Goal: Task Accomplishment & Management: Manage account settings

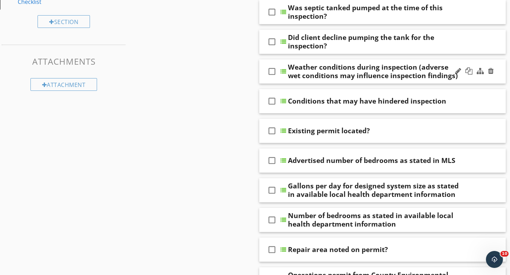
scroll to position [203, 0]
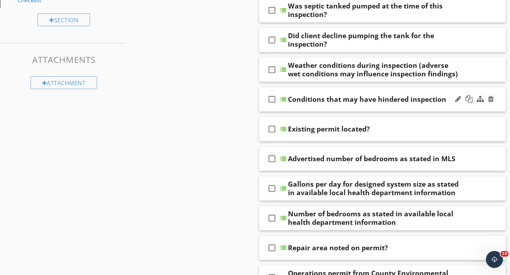
click at [283, 100] on div at bounding box center [283, 100] width 6 height 6
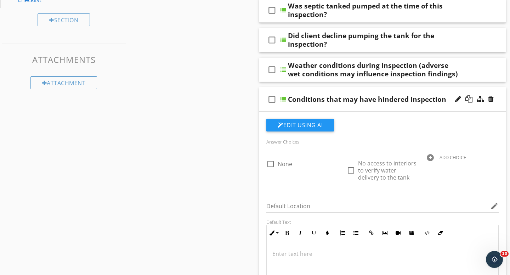
click at [284, 98] on div at bounding box center [283, 100] width 6 height 6
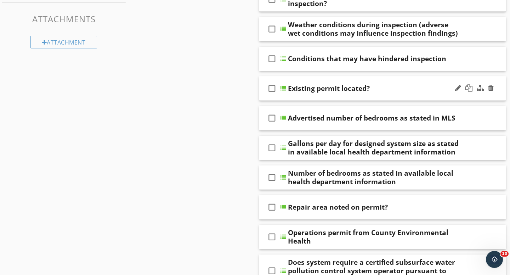
scroll to position [245, 0]
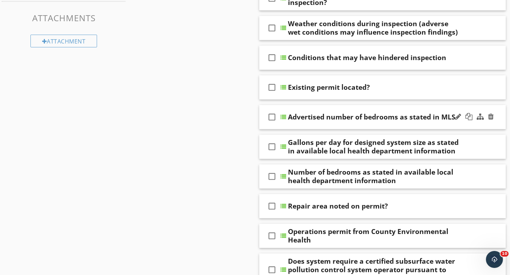
click at [284, 118] on div at bounding box center [283, 117] width 6 height 6
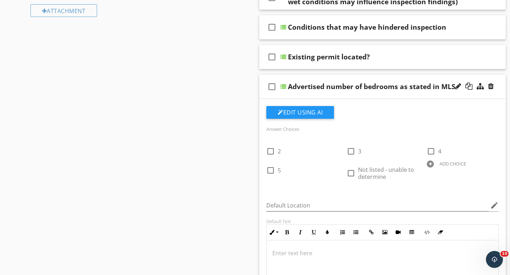
scroll to position [276, 0]
click at [284, 86] on div at bounding box center [283, 87] width 6 height 6
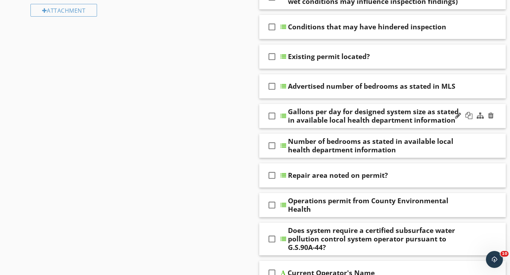
click at [283, 116] on div at bounding box center [283, 116] width 6 height 6
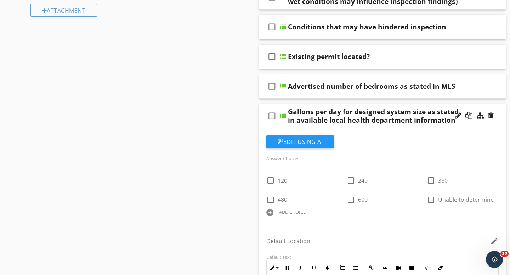
click at [283, 116] on div at bounding box center [283, 116] width 6 height 6
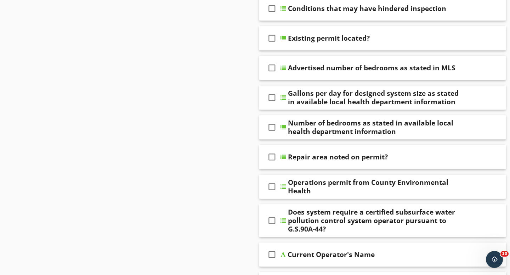
scroll to position [295, 0]
click at [281, 127] on div at bounding box center [283, 127] width 6 height 6
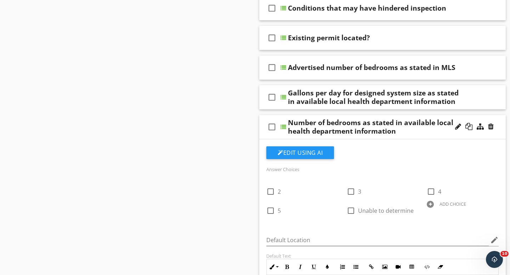
click at [281, 127] on div at bounding box center [283, 127] width 6 height 6
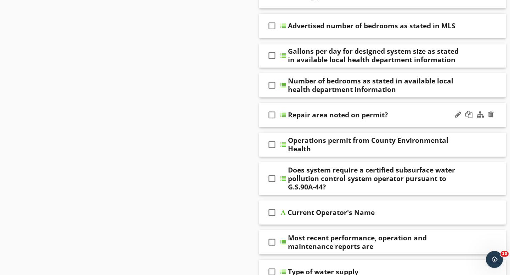
scroll to position [340, 0]
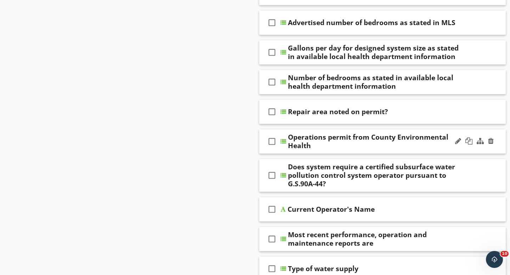
click at [285, 141] on div at bounding box center [283, 142] width 6 height 6
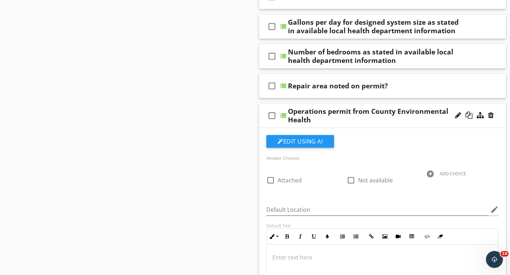
scroll to position [366, 0]
click at [283, 115] on div at bounding box center [283, 116] width 6 height 6
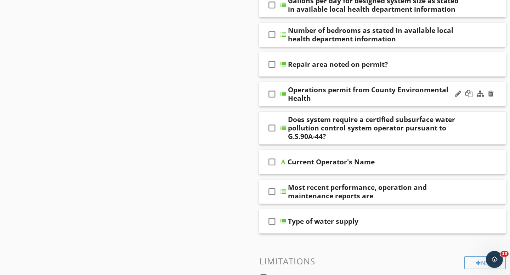
scroll to position [395, 0]
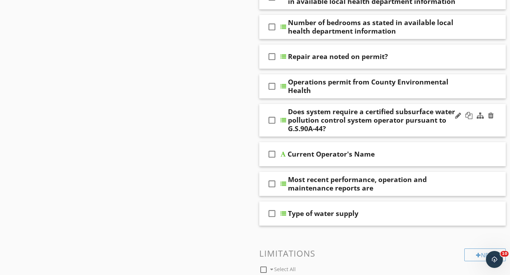
click at [283, 120] on div at bounding box center [283, 121] width 6 height 6
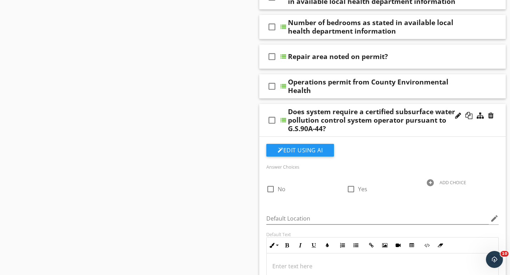
click at [443, 183] on div "ADD CHOICE" at bounding box center [452, 183] width 27 height 6
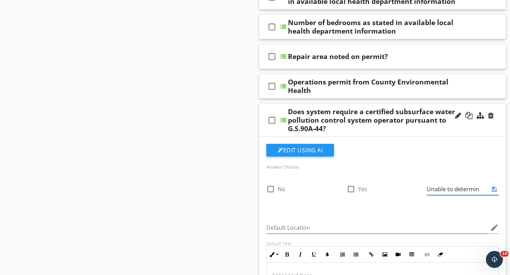
type input "Unable to determine"
click at [235, 127] on div "Sections Inspection Details Location of Septic Tank and Septic Tank details: Dr…" at bounding box center [255, 153] width 510 height 910
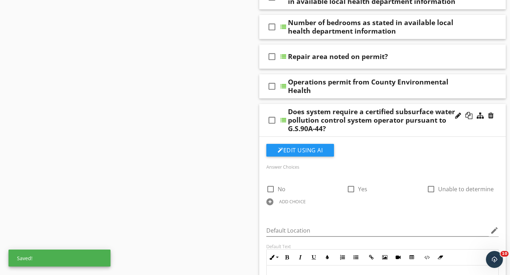
click at [285, 119] on div at bounding box center [283, 121] width 6 height 6
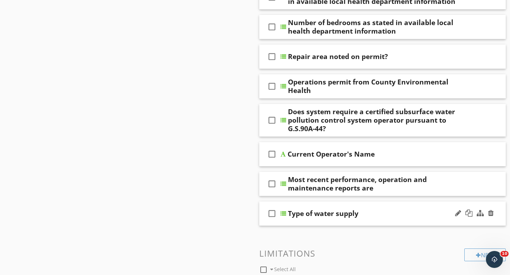
click at [284, 215] on div at bounding box center [283, 214] width 6 height 6
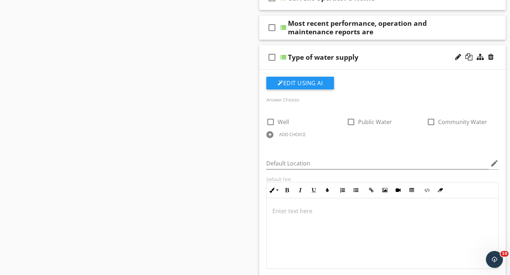
scroll to position [550, 0]
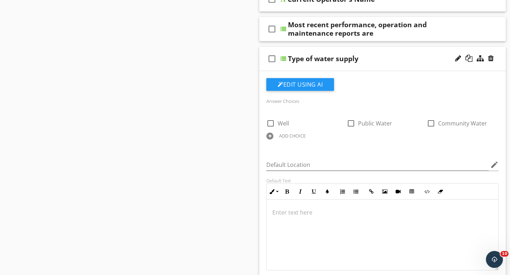
click at [286, 59] on div "check_box_outline_blank Type of water supply" at bounding box center [382, 59] width 246 height 24
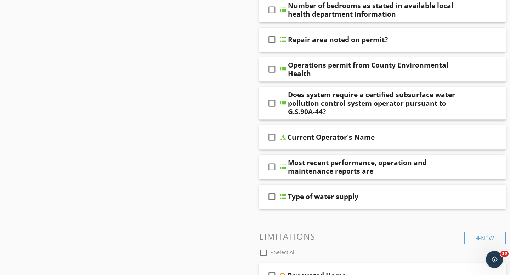
scroll to position [484, 0]
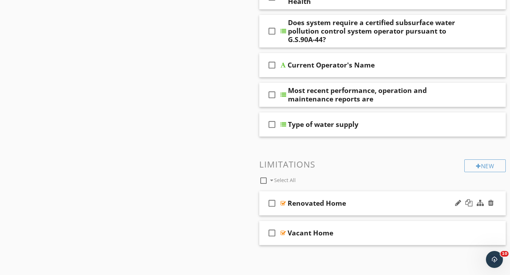
click at [297, 206] on div "Renovated Home" at bounding box center [316, 203] width 58 height 8
click at [297, 206] on input "Renovated Home" at bounding box center [374, 204] width 174 height 12
click at [285, 204] on div at bounding box center [282, 204] width 5 height 6
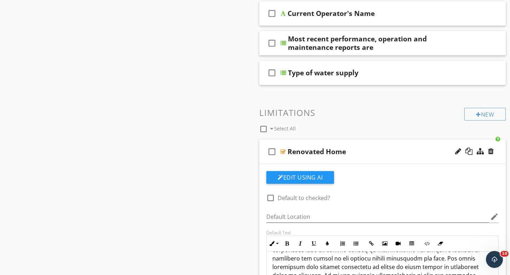
scroll to position [541, 0]
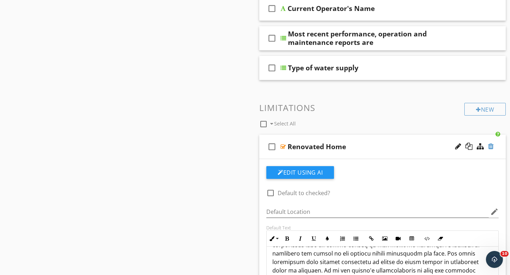
click at [492, 146] on div at bounding box center [491, 146] width 6 height 7
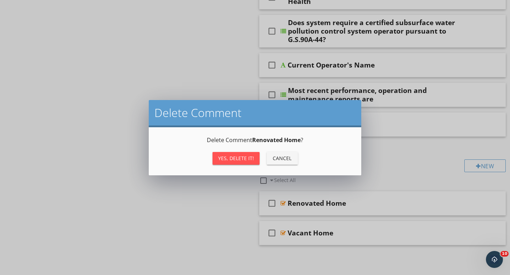
scroll to position [484, 0]
click at [244, 160] on div "Yes, Delete it!" at bounding box center [236, 158] width 36 height 7
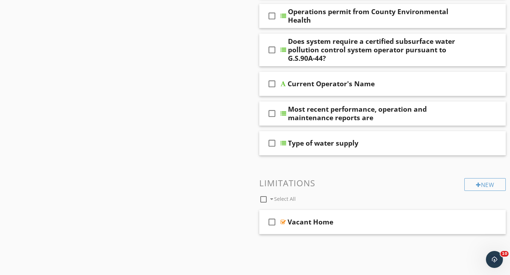
scroll to position [465, 0]
click at [283, 221] on div at bounding box center [282, 222] width 5 height 6
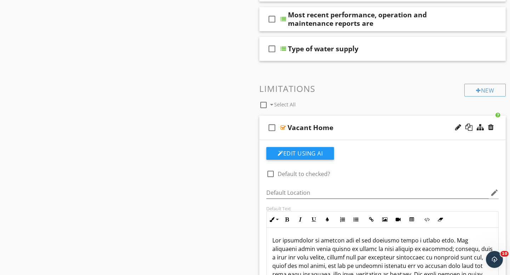
scroll to position [540, 0]
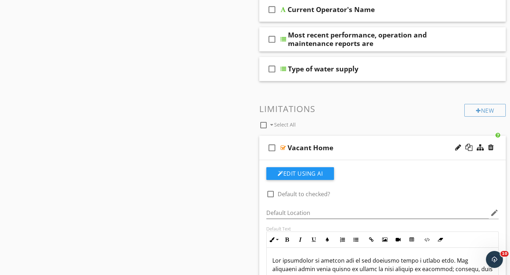
click at [284, 146] on div at bounding box center [282, 148] width 5 height 6
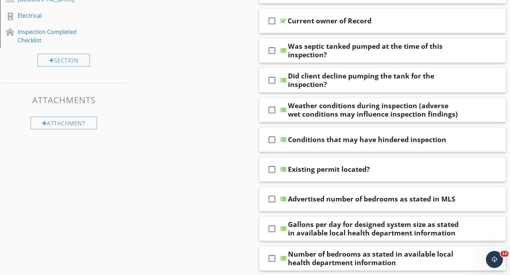
scroll to position [0, 0]
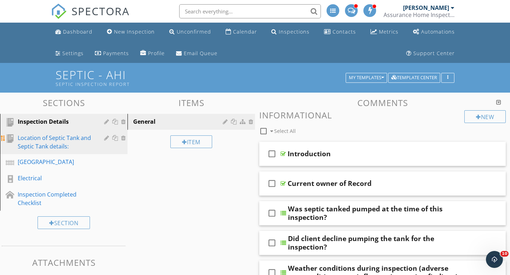
click at [46, 142] on div "Location of Septic Tank and Septic Tank details:" at bounding box center [56, 142] width 76 height 17
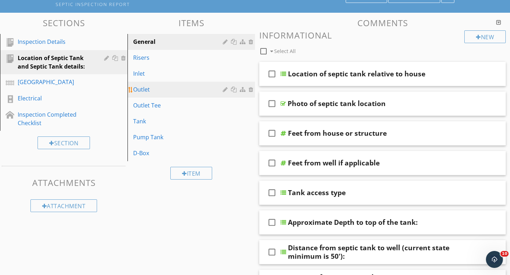
scroll to position [82, 0]
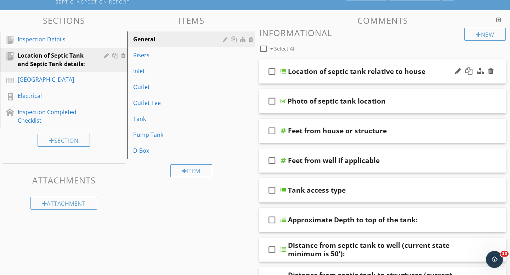
click at [282, 74] on div at bounding box center [283, 72] width 6 height 6
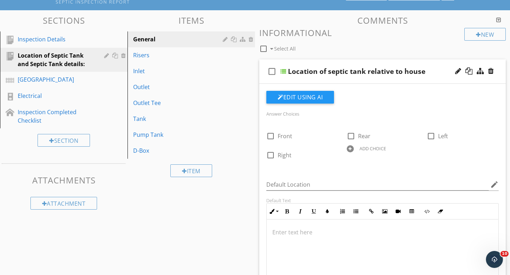
click at [283, 71] on div at bounding box center [283, 72] width 6 height 6
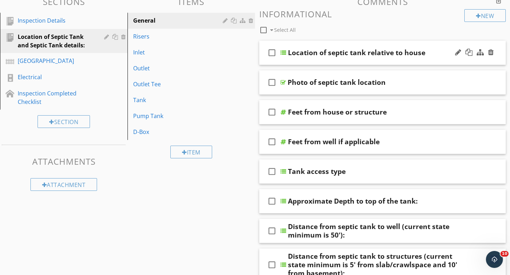
scroll to position [102, 0]
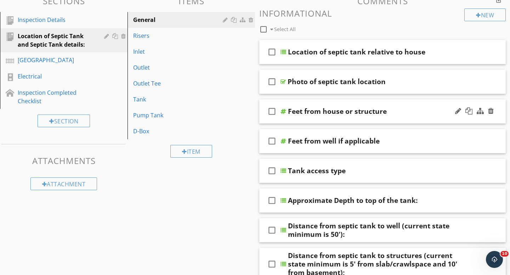
click at [283, 111] on div at bounding box center [283, 112] width 6 height 6
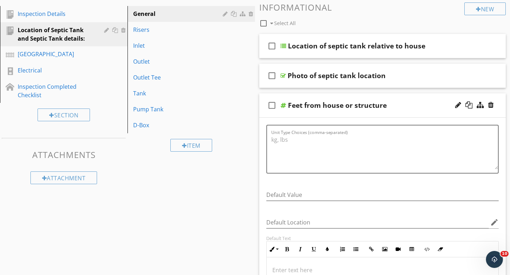
scroll to position [107, 0]
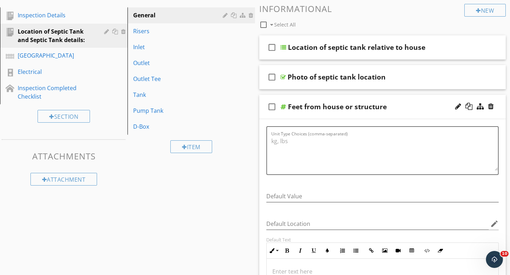
click at [284, 106] on div at bounding box center [283, 107] width 6 height 6
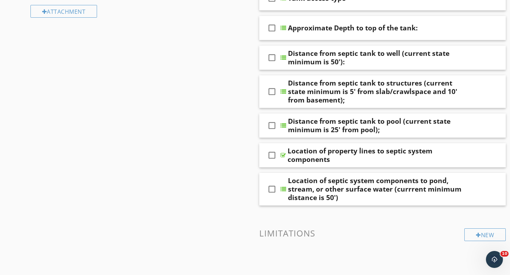
scroll to position [276, 0]
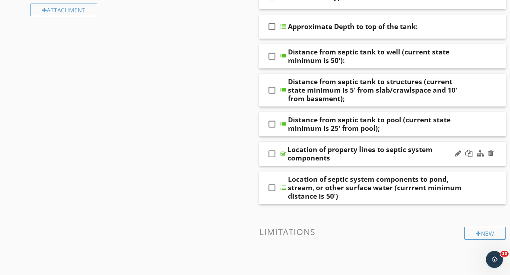
click at [282, 155] on div at bounding box center [282, 154] width 5 height 6
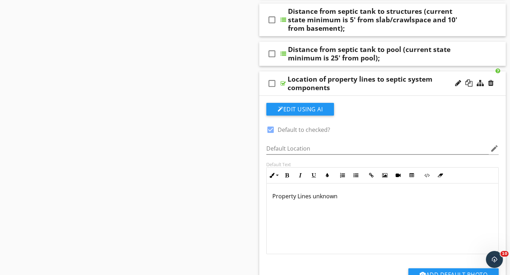
scroll to position [348, 0]
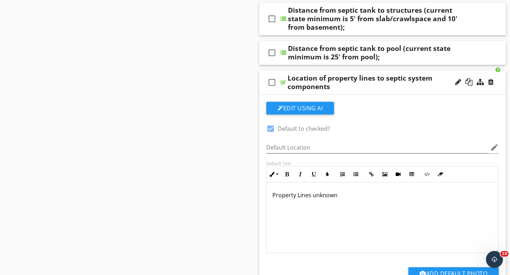
click at [336, 196] on p "Property Lines unknown" at bounding box center [382, 195] width 220 height 8
click at [468, 81] on div at bounding box center [468, 82] width 7 height 7
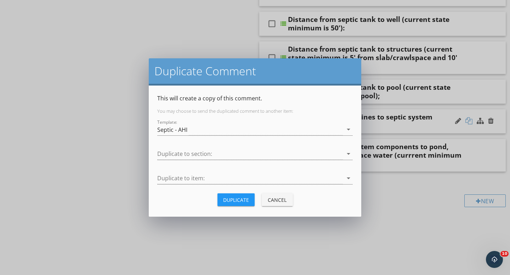
scroll to position [308, 0]
click at [209, 150] on div at bounding box center [250, 154] width 186 height 12
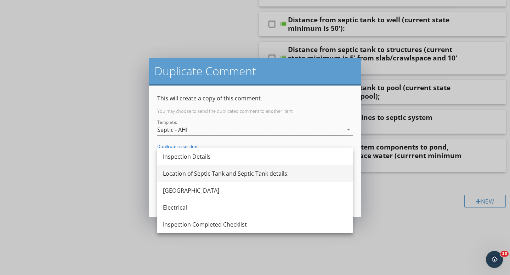
click at [199, 174] on div "Location of Septic Tank and Septic Tank details:" at bounding box center [255, 174] width 184 height 8
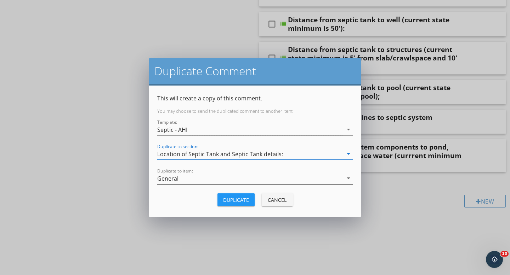
click at [193, 179] on div "General" at bounding box center [250, 179] width 186 height 12
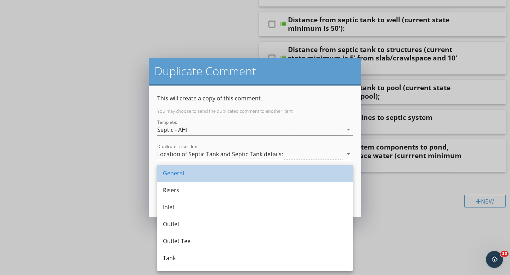
click at [189, 171] on div "General" at bounding box center [255, 173] width 184 height 8
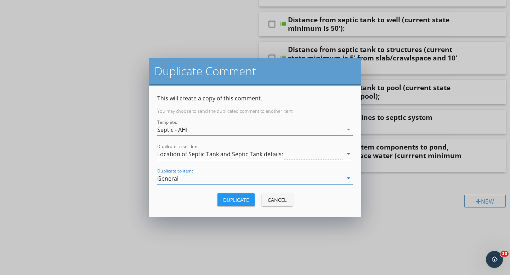
click at [235, 205] on button "Duplicate" at bounding box center [235, 200] width 37 height 13
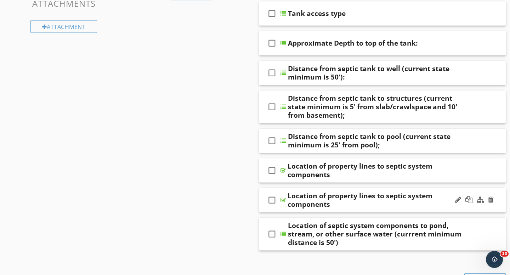
scroll to position [259, 0]
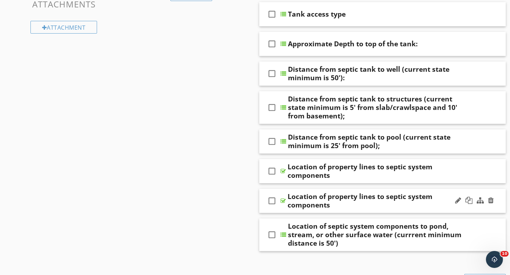
click at [337, 200] on div "Location of property lines to septic system components" at bounding box center [374, 201] width 174 height 17
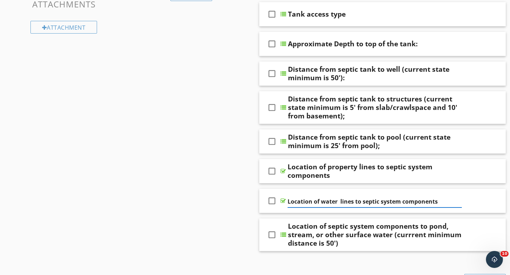
type input "Location of water lines to septic system components"
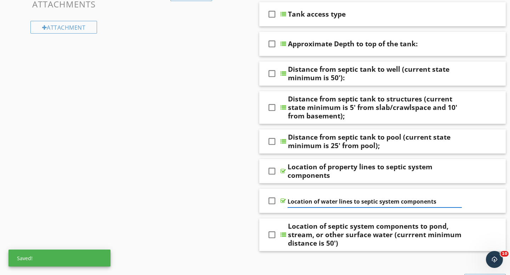
click at [284, 202] on div at bounding box center [282, 201] width 5 height 6
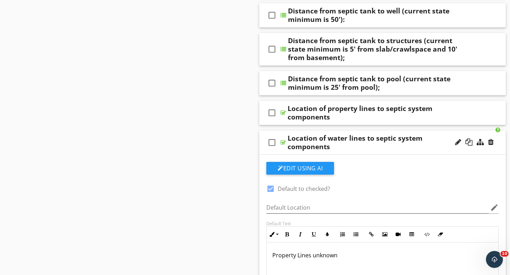
scroll to position [326, 0]
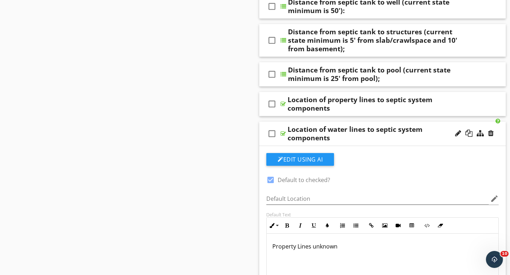
click at [298, 247] on p "Property Lines unknown" at bounding box center [382, 247] width 220 height 8
drag, startPoint x: 310, startPoint y: 248, endPoint x: 263, endPoint y: 245, distance: 47.2
click at [263, 245] on div "Default Text Inline Style XLarge Large Normal Small Light Small/Light Bold Ital…" at bounding box center [382, 258] width 241 height 93
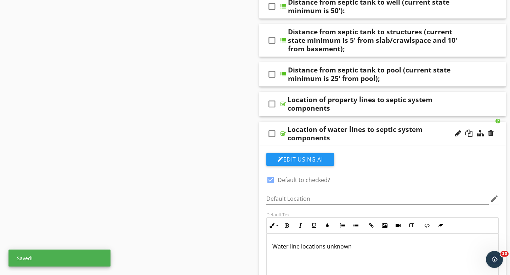
click at [283, 132] on div at bounding box center [282, 134] width 5 height 6
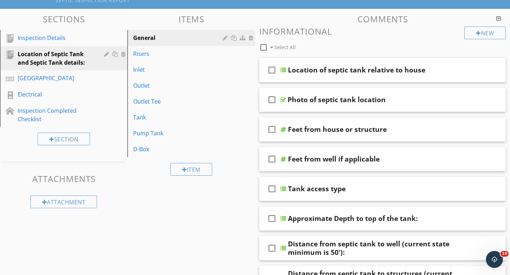
scroll to position [84, 0]
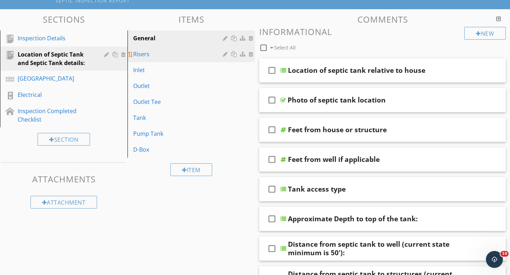
click at [153, 55] on div "Risers" at bounding box center [179, 54] width 92 height 8
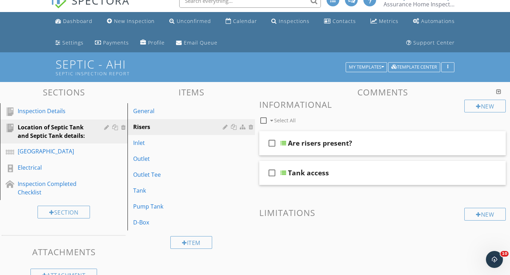
scroll to position [8, 0]
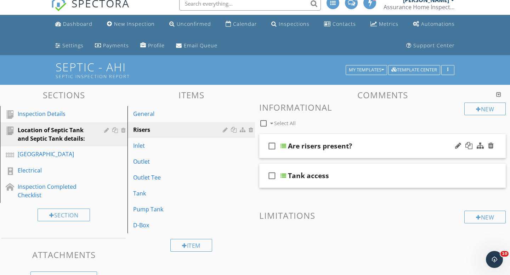
click at [283, 145] on div at bounding box center [283, 146] width 6 height 6
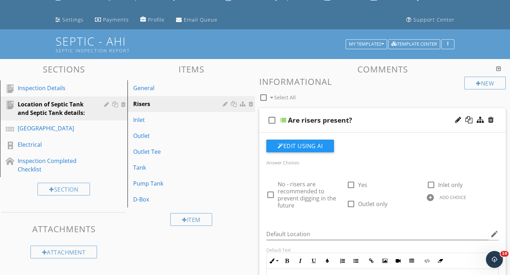
scroll to position [34, 0]
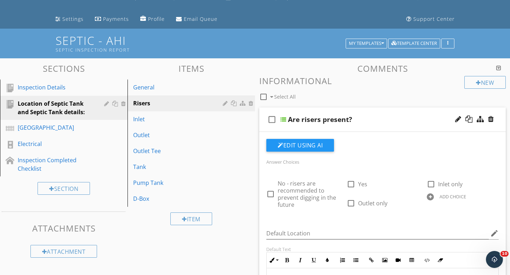
click at [284, 118] on div at bounding box center [283, 120] width 6 height 6
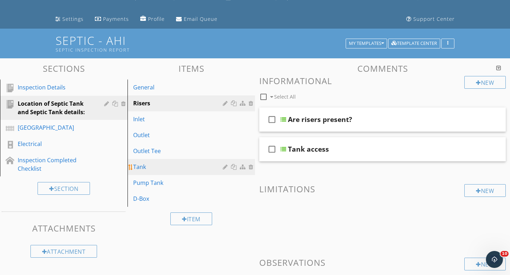
click at [144, 166] on div "Tank" at bounding box center [179, 167] width 92 height 8
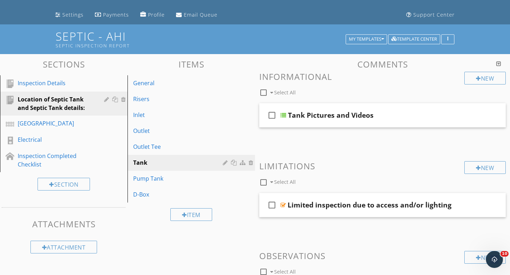
scroll to position [38, 0]
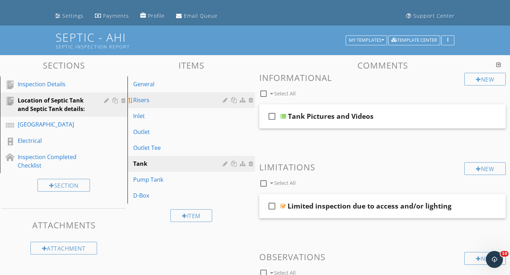
click at [142, 101] on div "Risers" at bounding box center [179, 100] width 92 height 8
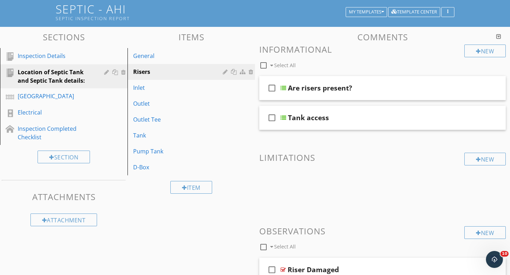
scroll to position [36, 0]
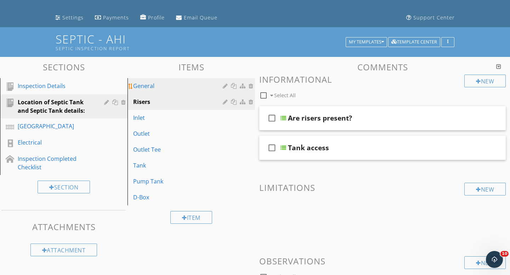
click at [143, 85] on div "General" at bounding box center [179, 86] width 92 height 8
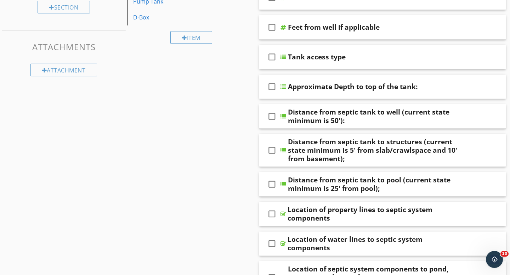
scroll to position [216, 0]
click at [285, 88] on div at bounding box center [283, 87] width 6 height 6
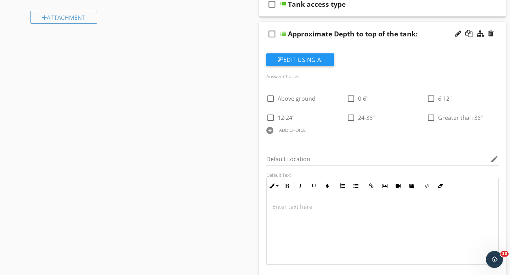
scroll to position [267, 0]
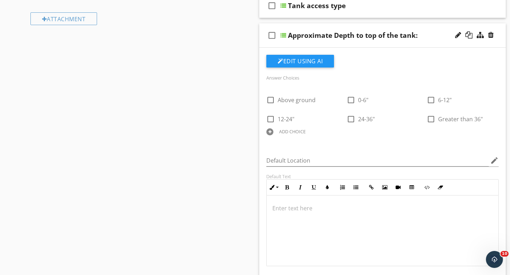
click at [284, 34] on div at bounding box center [283, 36] width 6 height 6
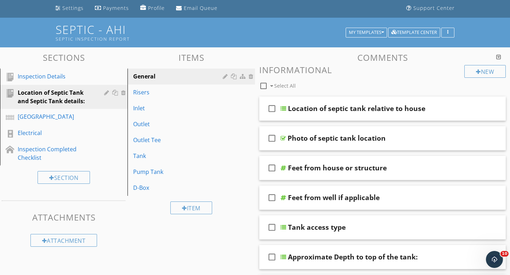
scroll to position [39, 0]
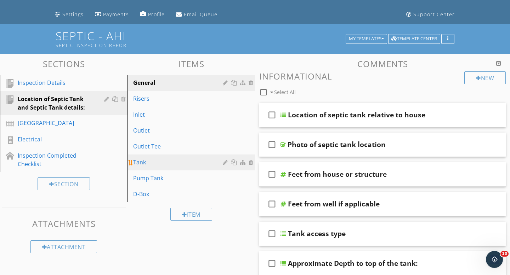
click at [143, 164] on div "Tank" at bounding box center [179, 162] width 92 height 8
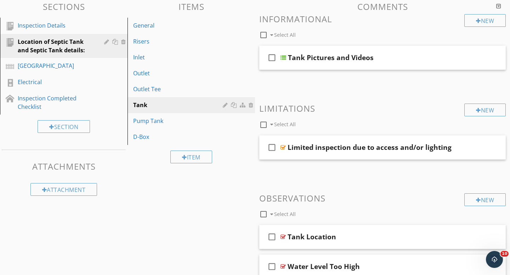
scroll to position [90, 0]
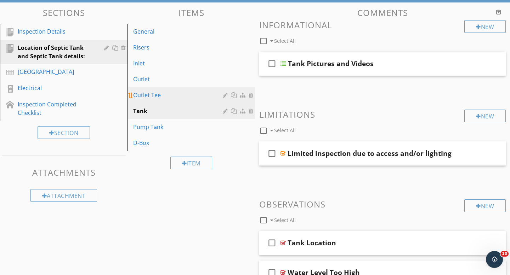
click at [155, 94] on div "Outlet Tee" at bounding box center [179, 95] width 92 height 8
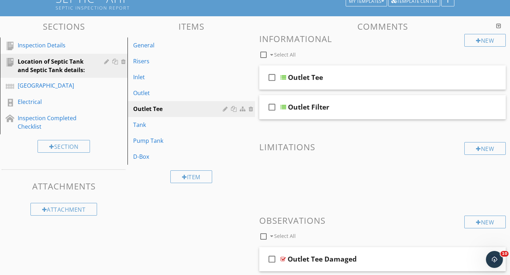
scroll to position [64, 0]
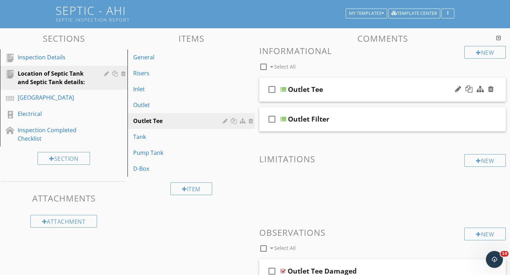
click at [285, 88] on div at bounding box center [283, 90] width 6 height 6
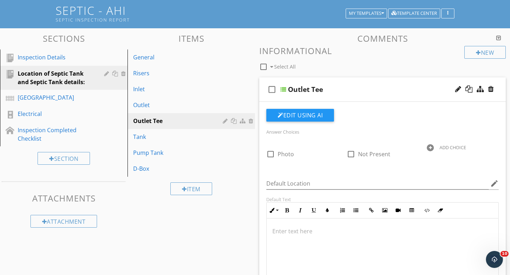
click at [285, 88] on div at bounding box center [283, 90] width 6 height 6
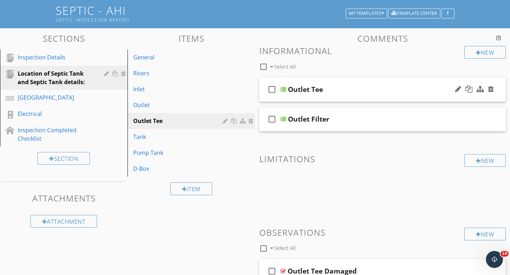
click at [284, 89] on div at bounding box center [283, 90] width 6 height 6
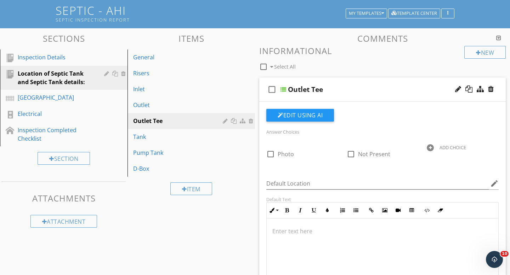
click at [284, 89] on div at bounding box center [283, 90] width 6 height 6
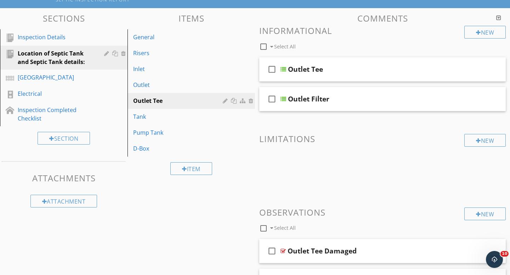
scroll to position [86, 0]
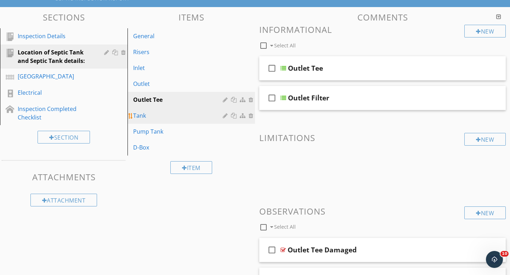
click at [140, 113] on div "Tank" at bounding box center [179, 116] width 92 height 8
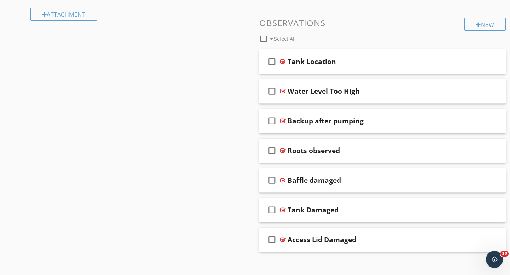
scroll to position [279, 0]
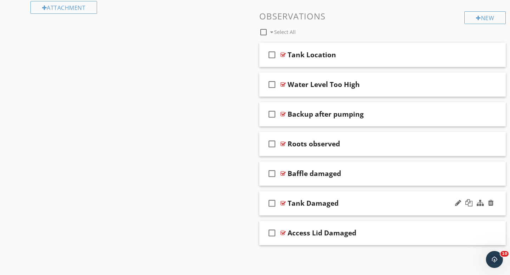
click at [301, 201] on div "Tank Damaged" at bounding box center [312, 203] width 51 height 8
click at [282, 201] on div at bounding box center [282, 204] width 5 height 6
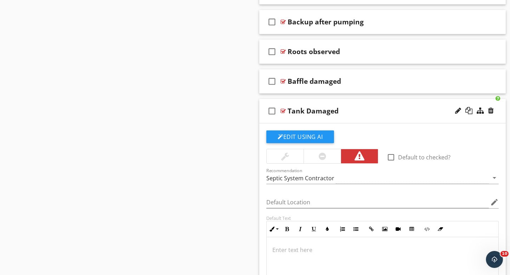
scroll to position [349, 0]
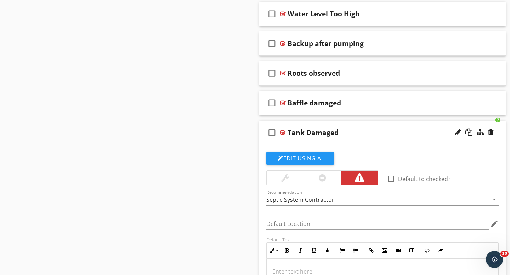
click at [282, 132] on div at bounding box center [282, 133] width 5 height 6
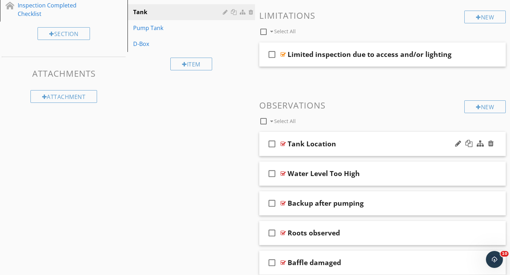
scroll to position [150, 0]
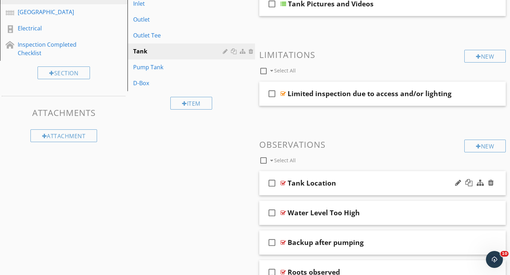
click at [283, 181] on div at bounding box center [282, 184] width 5 height 6
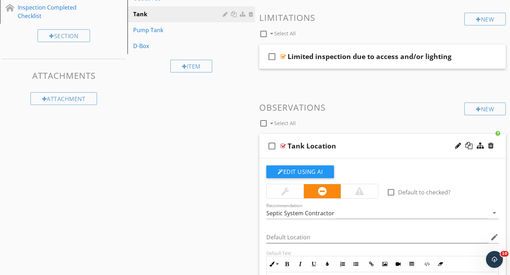
scroll to position [187, 0]
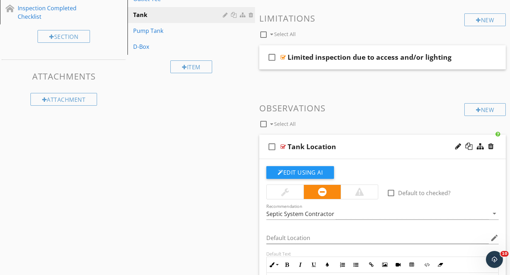
click at [283, 145] on div at bounding box center [282, 147] width 5 height 6
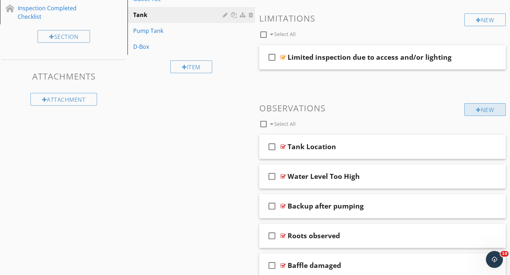
click at [486, 112] on div "New" at bounding box center [484, 109] width 41 height 13
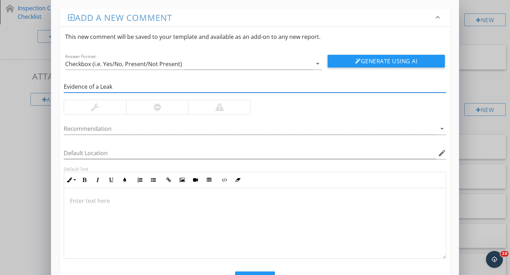
type input "Evidence of a Leak"
click at [233, 111] on div at bounding box center [219, 107] width 62 height 14
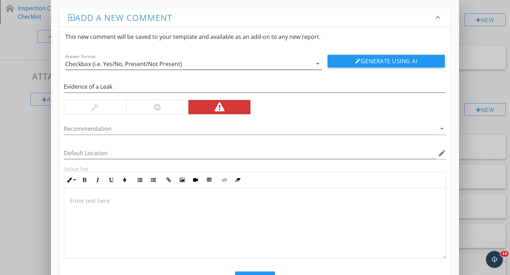
click at [163, 63] on div "Checkbox (i.e. Yes/No, Present/Not Present)" at bounding box center [123, 64] width 117 height 6
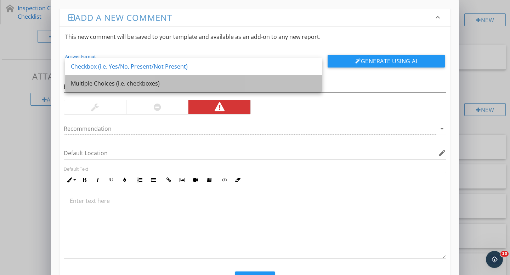
click at [109, 83] on div "Multiple Choices (i.e. checkboxes)" at bounding box center [193, 83] width 245 height 8
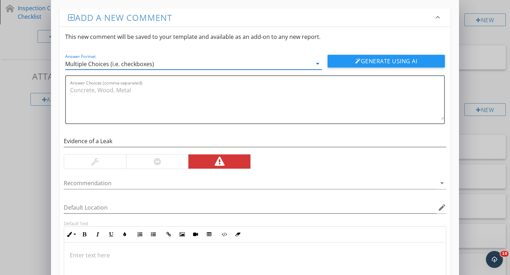
click at [136, 63] on div "Multiple Choices (i.e. checkboxes)" at bounding box center [109, 64] width 89 height 6
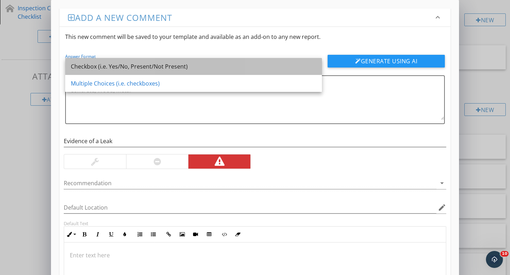
click at [137, 68] on div "Checkbox (i.e. Yes/No, Present/Not Present)" at bounding box center [193, 66] width 245 height 8
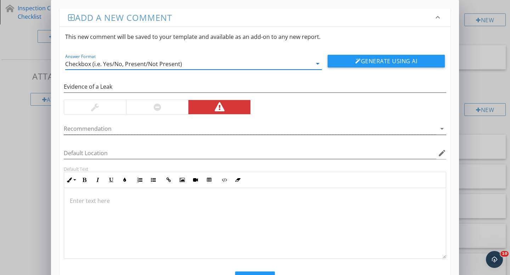
click at [131, 129] on div at bounding box center [250, 129] width 372 height 12
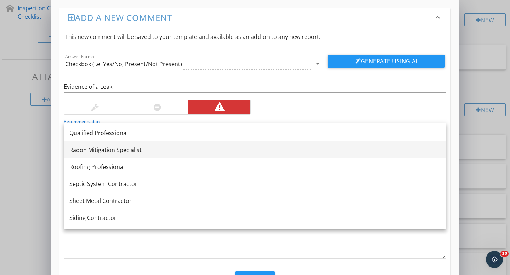
scroll to position [822, 0]
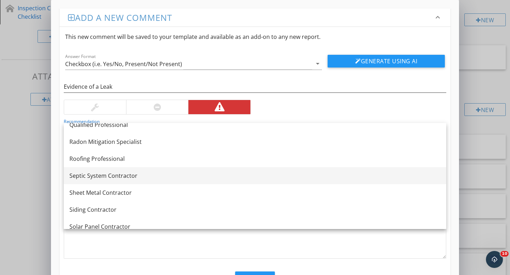
click at [117, 175] on div "Septic System Contractor" at bounding box center [254, 176] width 371 height 8
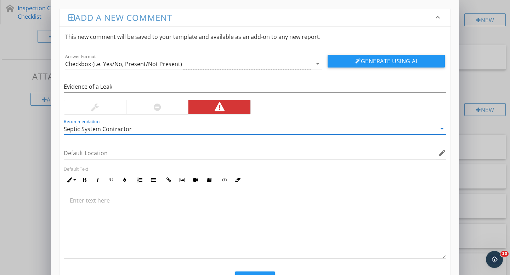
scroll to position [32, 0]
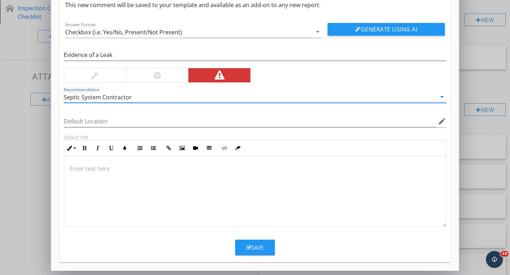
click at [256, 247] on div "Save" at bounding box center [254, 248] width 17 height 8
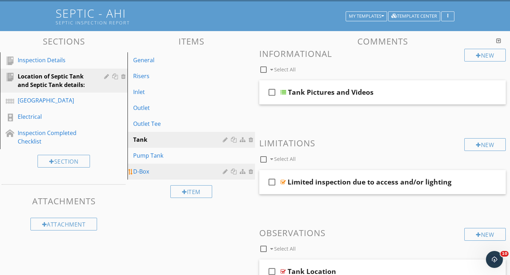
scroll to position [61, 0]
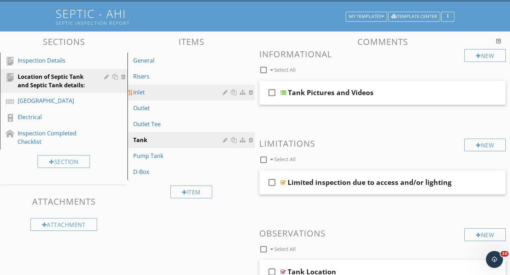
click at [155, 95] on div "Inlet" at bounding box center [179, 92] width 92 height 8
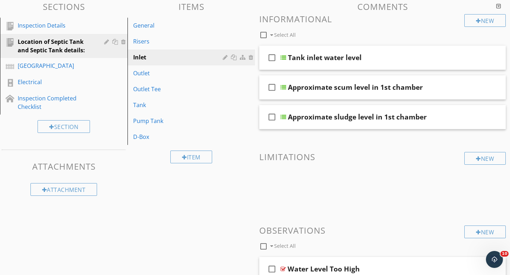
scroll to position [96, 0]
click at [284, 56] on div at bounding box center [283, 59] width 6 height 6
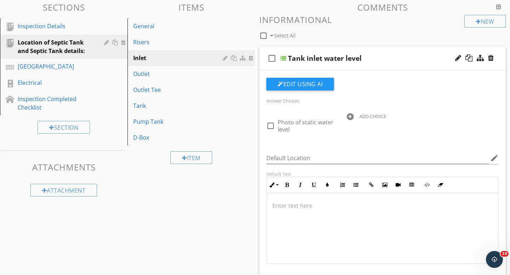
click at [284, 56] on div at bounding box center [283, 59] width 6 height 6
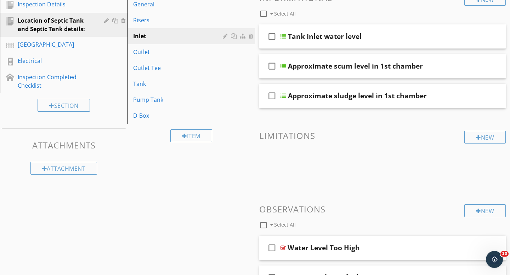
scroll to position [118, 0]
click at [147, 83] on div "Tank" at bounding box center [179, 83] width 92 height 8
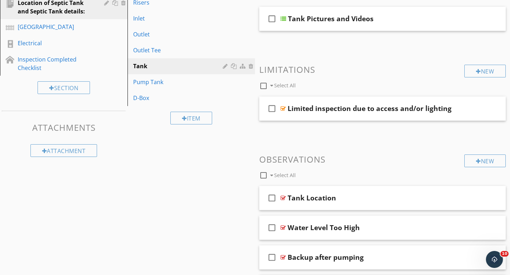
scroll to position [141, 0]
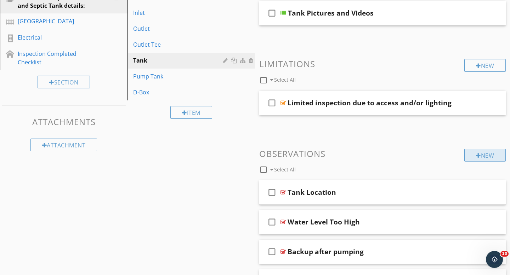
click at [488, 155] on div "New" at bounding box center [484, 155] width 41 height 13
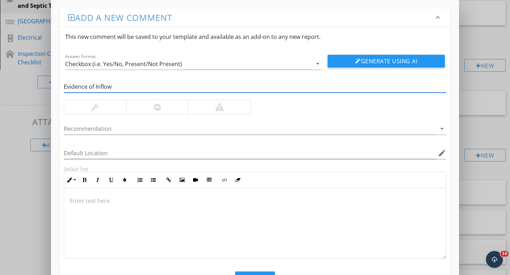
type input "Evidence of Inflow"
click at [212, 108] on div at bounding box center [219, 107] width 62 height 14
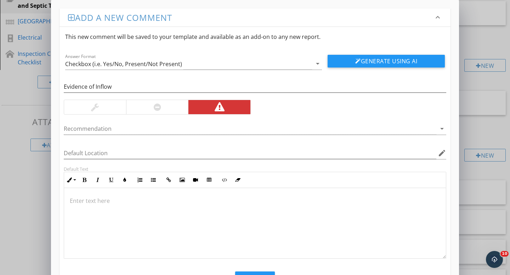
click at [113, 195] on div at bounding box center [255, 223] width 382 height 71
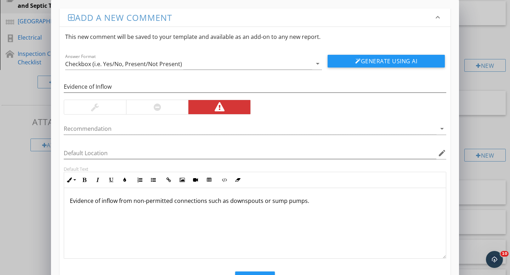
click at [161, 109] on div at bounding box center [157, 107] width 62 height 14
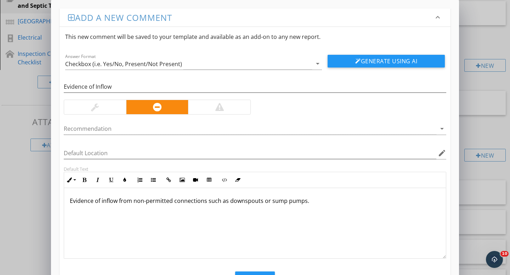
scroll to position [0, 0]
click at [261, 274] on button "Save" at bounding box center [255, 280] width 40 height 16
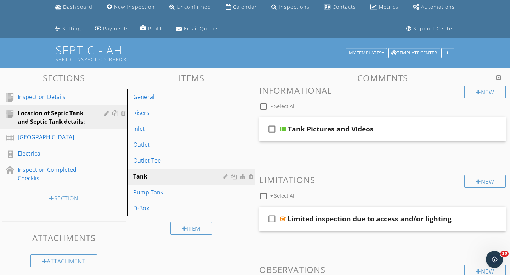
scroll to position [26, 0]
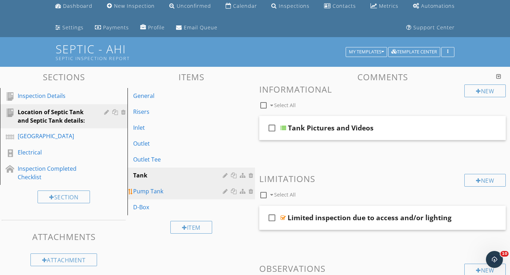
click at [159, 193] on div "Pump Tank" at bounding box center [179, 191] width 92 height 8
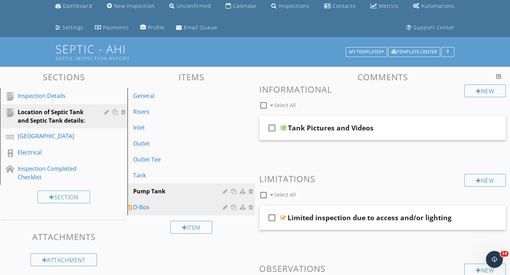
click at [152, 205] on div "D-Box" at bounding box center [179, 207] width 92 height 8
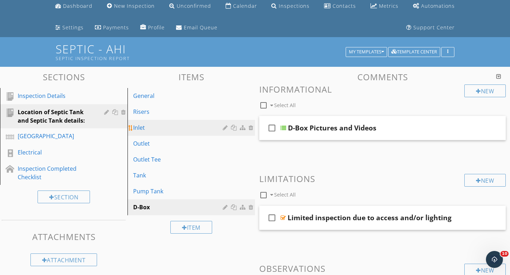
click at [147, 126] on div "Inlet" at bounding box center [179, 128] width 92 height 8
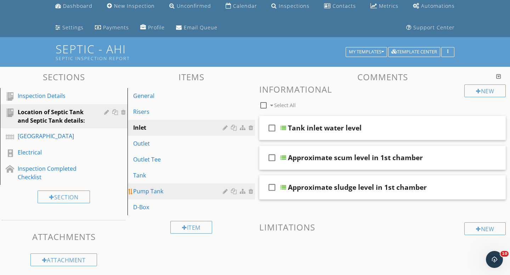
click at [159, 190] on div "Pump Tank" at bounding box center [179, 191] width 92 height 8
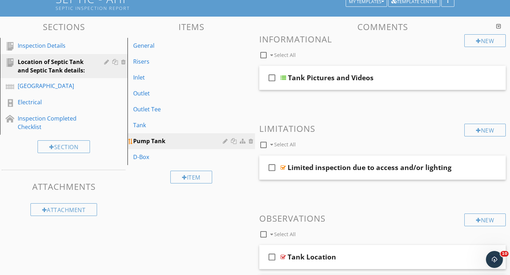
scroll to position [73, 0]
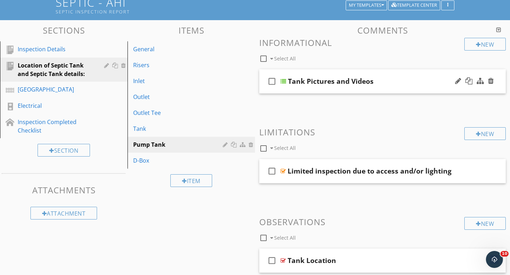
click at [284, 80] on div at bounding box center [283, 82] width 6 height 6
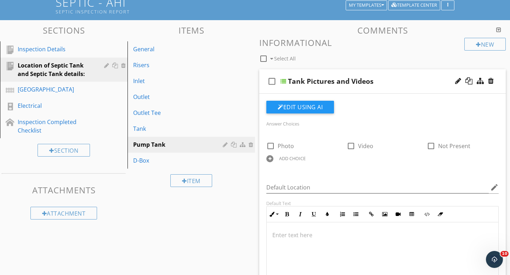
click at [284, 80] on div at bounding box center [283, 82] width 6 height 6
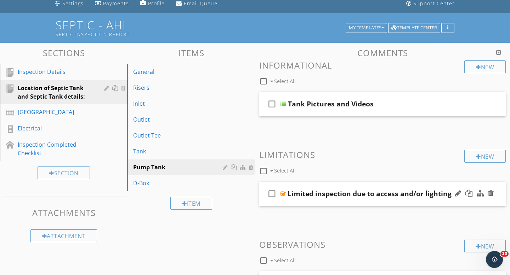
scroll to position [46, 0]
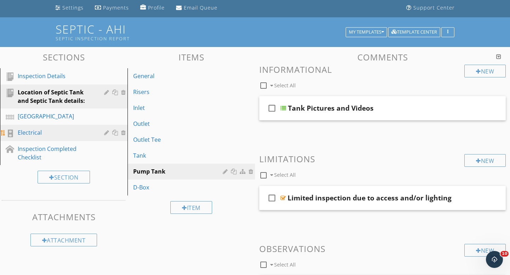
click at [44, 131] on div "Electrical" at bounding box center [56, 133] width 76 height 8
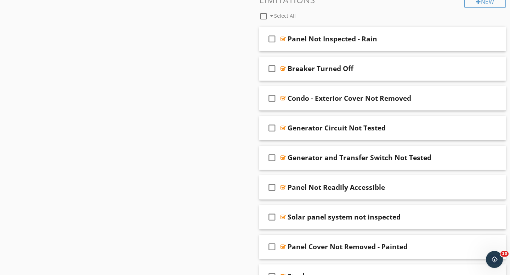
scroll to position [432, 0]
click at [491, 97] on div at bounding box center [491, 98] width 6 height 7
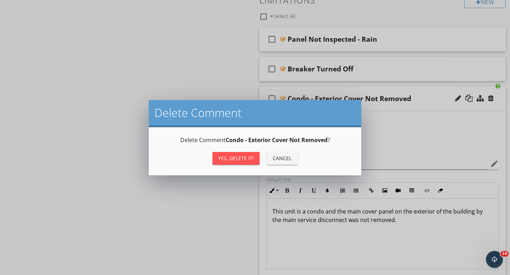
click at [238, 159] on div "Yes, Delete it!" at bounding box center [236, 158] width 36 height 7
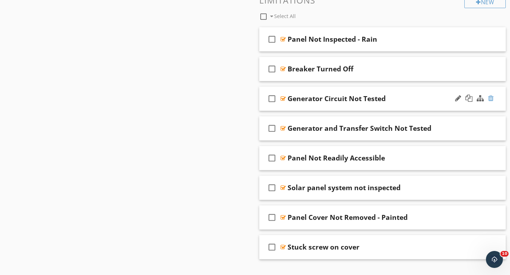
click at [491, 99] on div at bounding box center [491, 98] width 6 height 7
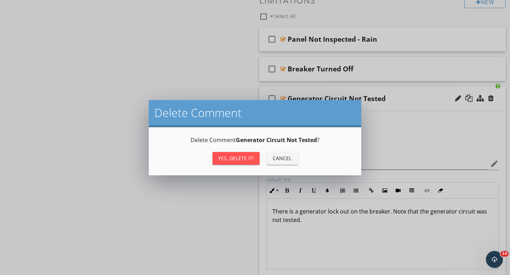
click at [251, 156] on div "Yes, Delete it!" at bounding box center [236, 158] width 36 height 7
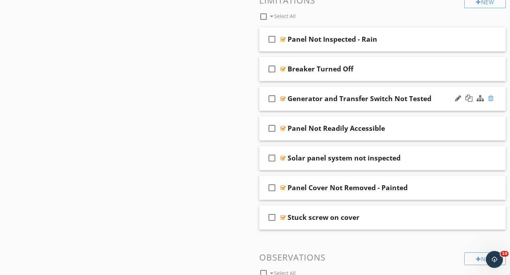
click at [492, 97] on div at bounding box center [491, 98] width 6 height 7
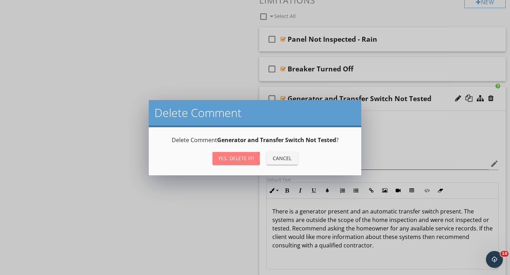
click at [229, 156] on div "Yes, Delete it!" at bounding box center [236, 158] width 36 height 7
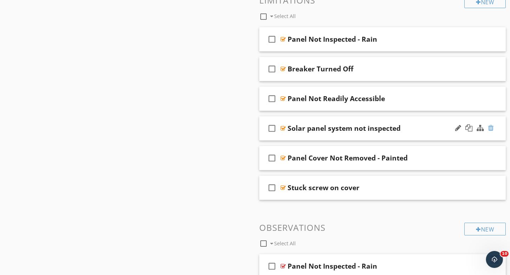
click at [492, 127] on div at bounding box center [491, 128] width 6 height 7
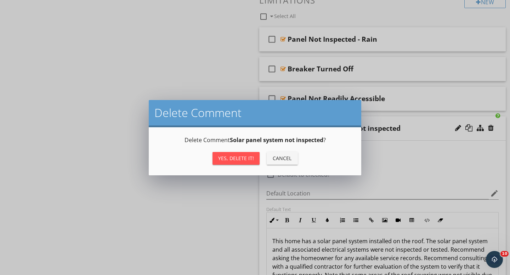
click at [239, 159] on div "Yes, Delete it!" at bounding box center [236, 158] width 36 height 7
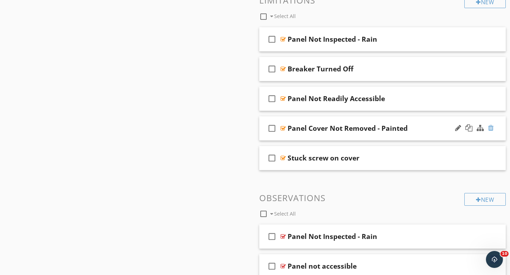
click at [492, 129] on div at bounding box center [491, 128] width 6 height 7
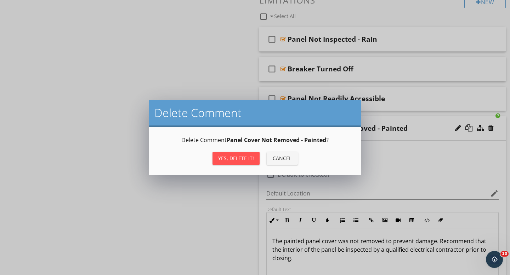
click at [236, 165] on div "Yes, Delete it! Cancel" at bounding box center [254, 158] width 195 height 17
click at [236, 158] on div "Yes, Delete it!" at bounding box center [236, 158] width 36 height 7
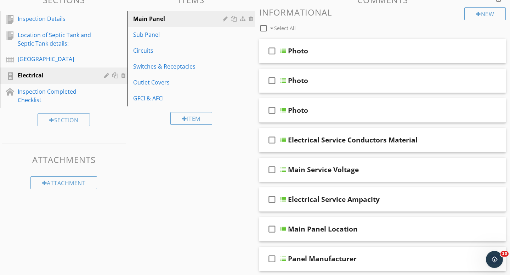
scroll to position [106, 0]
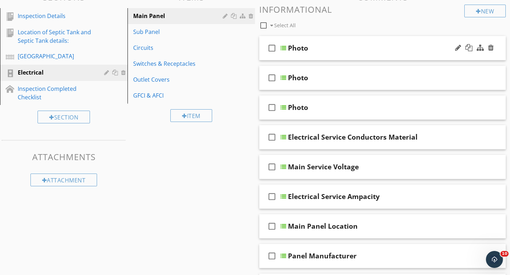
click at [285, 46] on div at bounding box center [283, 48] width 6 height 6
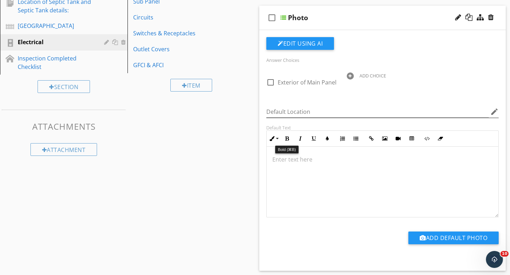
scroll to position [135, 0]
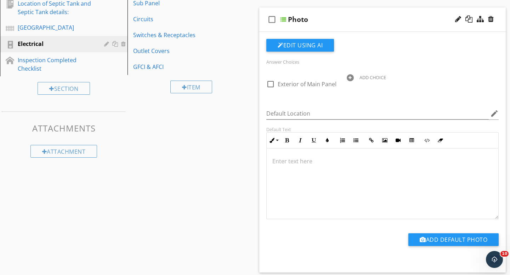
click at [284, 17] on div at bounding box center [283, 20] width 6 height 6
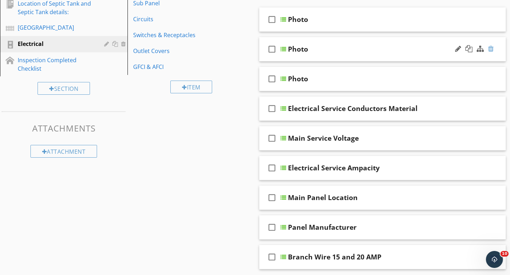
click at [492, 48] on div at bounding box center [491, 48] width 6 height 7
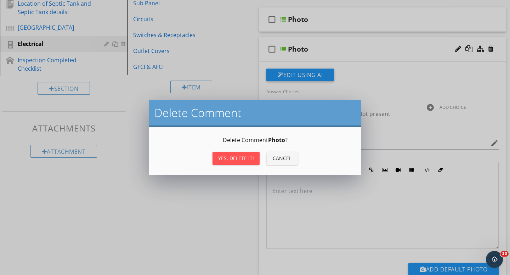
click at [253, 162] on button "Yes, Delete it!" at bounding box center [235, 158] width 47 height 13
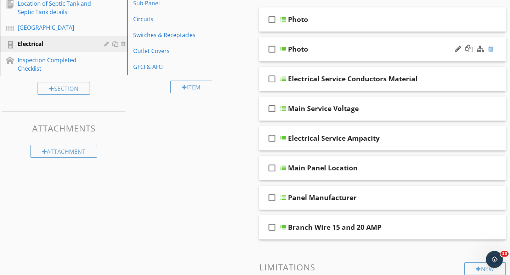
click at [493, 51] on div at bounding box center [491, 48] width 6 height 7
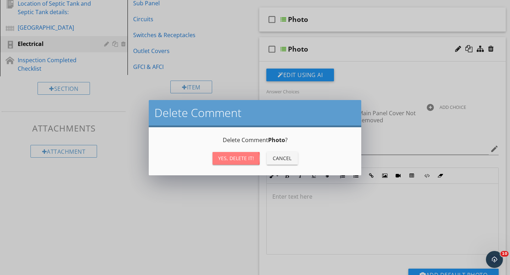
click at [246, 159] on div "Yes, Delete it!" at bounding box center [236, 158] width 36 height 7
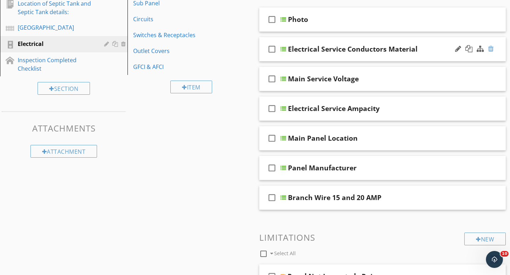
click at [489, 47] on div at bounding box center [491, 48] width 6 height 7
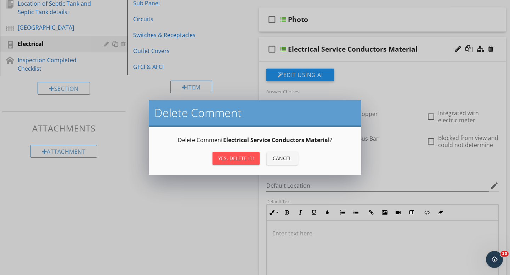
click at [230, 155] on div "Yes, Delete it!" at bounding box center [236, 158] width 36 height 7
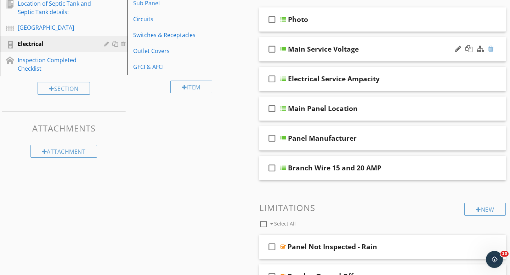
click at [490, 49] on div at bounding box center [491, 48] width 6 height 7
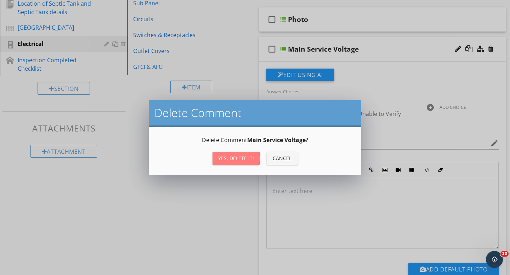
click at [250, 157] on div "Yes, Delete it!" at bounding box center [236, 158] width 36 height 7
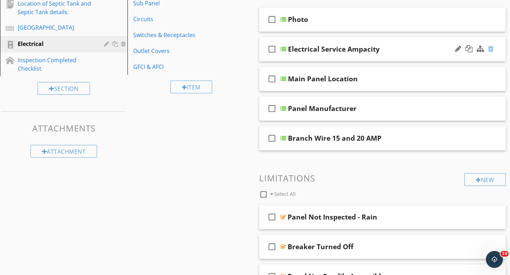
click at [491, 49] on div at bounding box center [491, 48] width 6 height 7
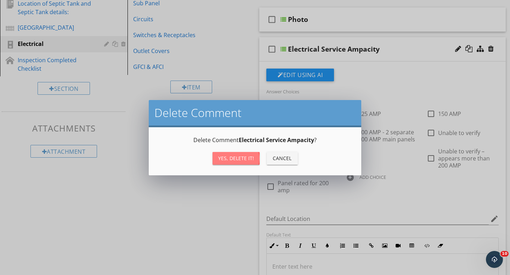
click at [235, 161] on div "Yes, Delete it!" at bounding box center [236, 158] width 36 height 7
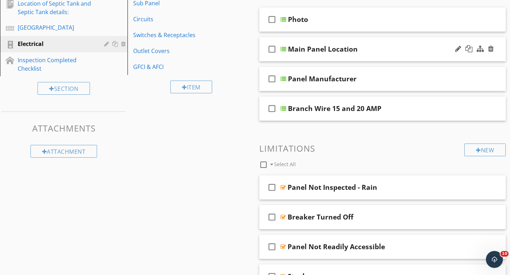
click at [310, 51] on div "Main Panel Location" at bounding box center [323, 49] width 70 height 8
click at [305, 50] on input "Main Panel Location" at bounding box center [375, 50] width 174 height 12
type input "Panel Location"
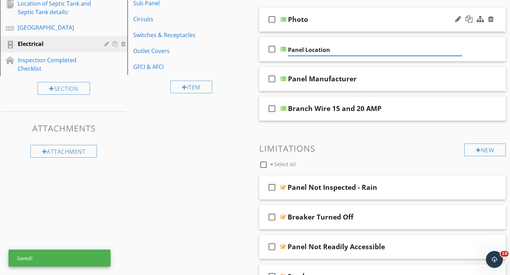
click at [316, 18] on div "Photo" at bounding box center [375, 19] width 174 height 8
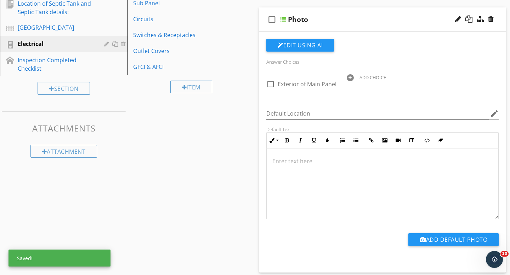
click at [283, 19] on div at bounding box center [283, 20] width 6 height 6
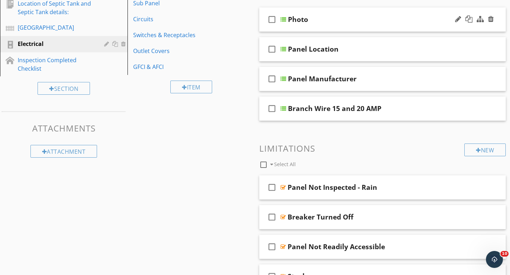
click at [282, 18] on div at bounding box center [283, 20] width 6 height 6
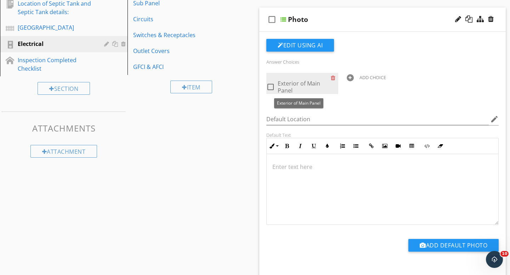
click at [282, 85] on span "Exterior of Main Panel" at bounding box center [299, 87] width 42 height 15
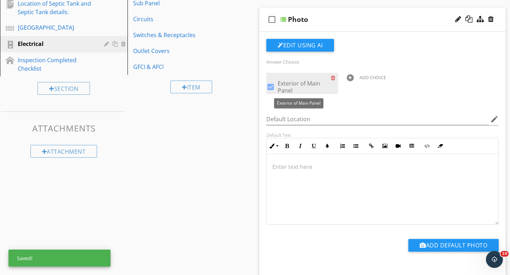
click at [306, 85] on span "Exterior of Main Panel" at bounding box center [299, 87] width 42 height 15
click at [310, 85] on span "Exterior of Main Panel" at bounding box center [299, 87] width 42 height 15
checkbox input "false"
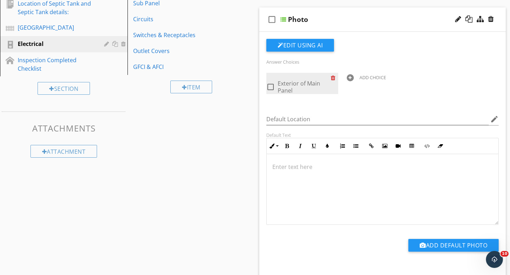
click at [333, 78] on div at bounding box center [334, 78] width 7 height 10
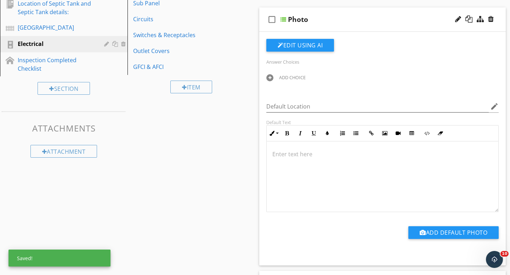
click at [290, 79] on div "ADD CHOICE" at bounding box center [292, 78] width 27 height 6
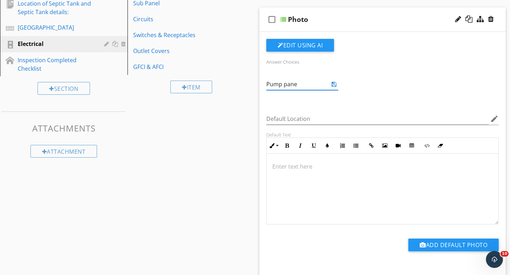
type input "Pump panel"
click at [311, 105] on div "Answer Choices ADD CHOICE Default Location edit Default Text Inline Style XLarg…" at bounding box center [382, 151] width 241 height 225
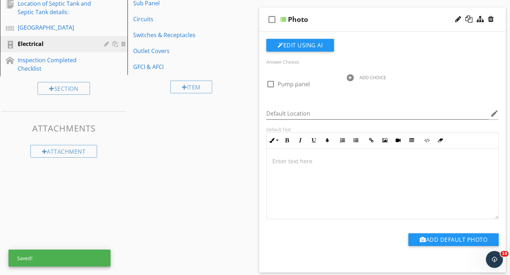
click at [283, 21] on div at bounding box center [283, 20] width 6 height 6
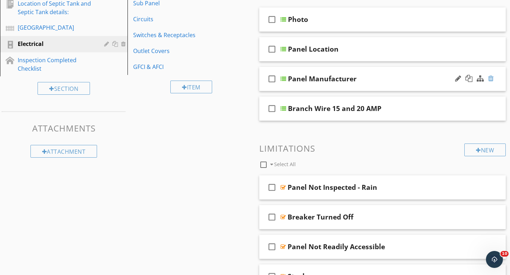
click at [491, 78] on div at bounding box center [491, 78] width 6 height 7
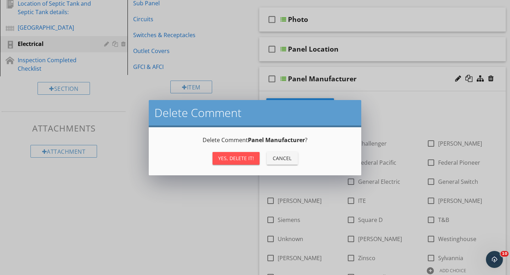
click at [249, 156] on div "Yes, Delete it!" at bounding box center [236, 158] width 36 height 7
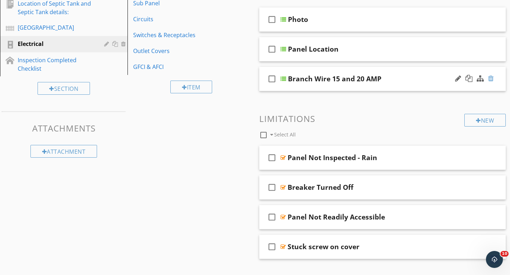
click at [492, 78] on div at bounding box center [491, 78] width 6 height 7
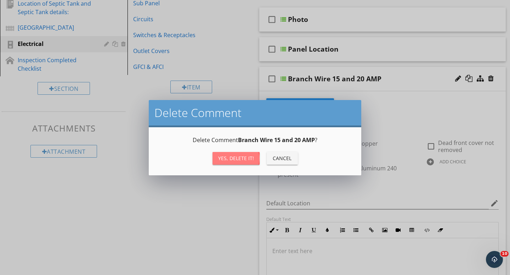
click at [246, 158] on div "Yes, Delete it!" at bounding box center [236, 158] width 36 height 7
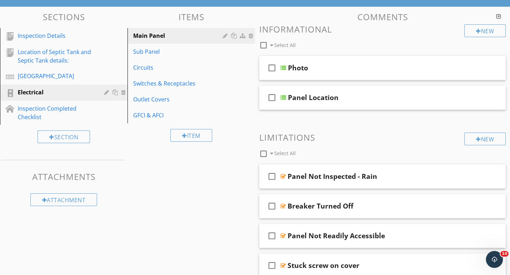
scroll to position [85, 0]
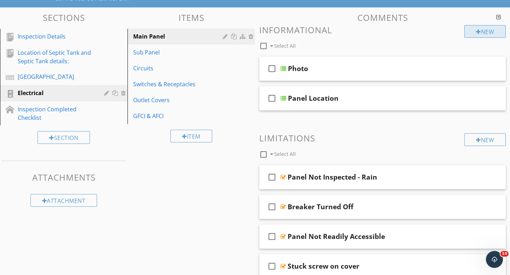
click at [490, 33] on div "New" at bounding box center [484, 31] width 41 height 13
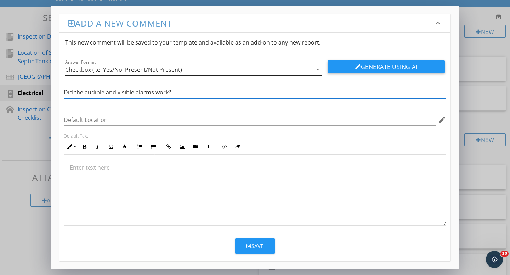
type input "Did the audible and visible alarms work?"
click at [154, 67] on div "Checkbox (i.e. Yes/No, Present/Not Present)" at bounding box center [123, 70] width 117 height 6
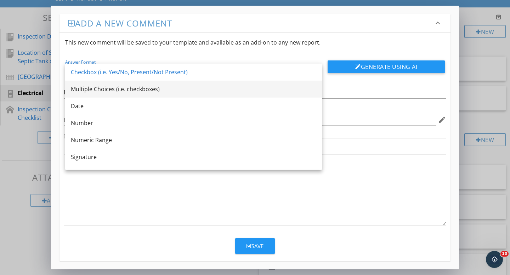
click at [145, 90] on div "Multiple Choices (i.e. checkboxes)" at bounding box center [193, 89] width 245 height 8
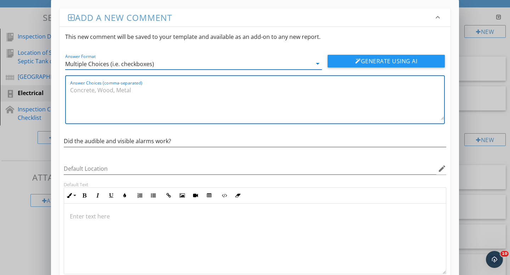
click at [134, 95] on textarea "Answer Choices (comma-separated)" at bounding box center [257, 102] width 374 height 35
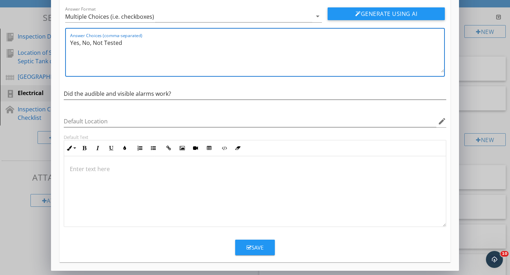
type textarea "Yes, No, Not Tested"
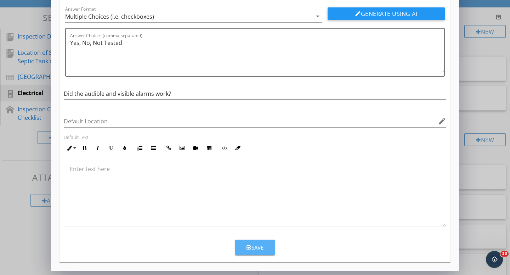
click at [252, 246] on div "Save" at bounding box center [254, 248] width 17 height 8
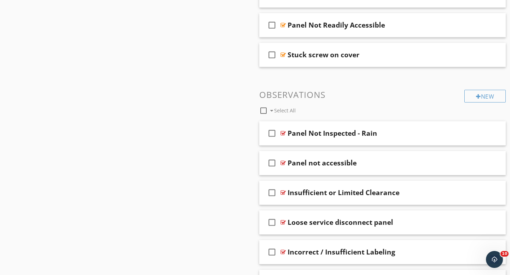
scroll to position [310, 0]
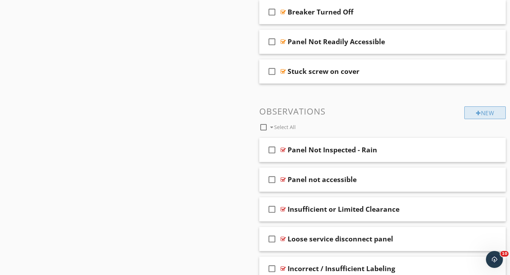
click at [489, 113] on div "New" at bounding box center [484, 113] width 41 height 13
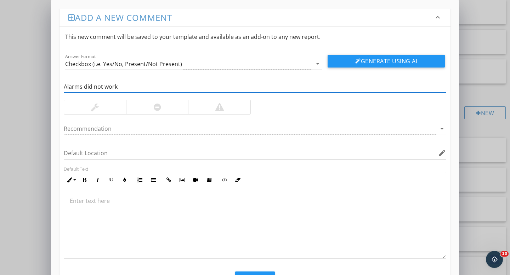
type input "Alarms did not work"
click at [167, 109] on div at bounding box center [157, 107] width 62 height 14
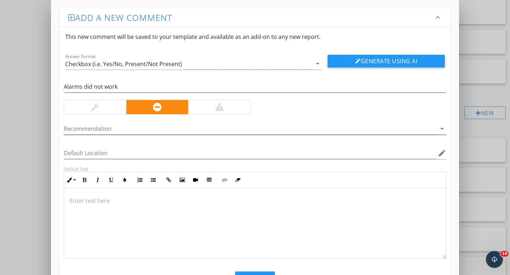
click at [150, 129] on div at bounding box center [250, 129] width 372 height 12
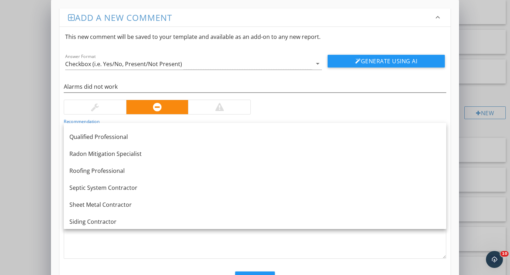
scroll to position [817, 0]
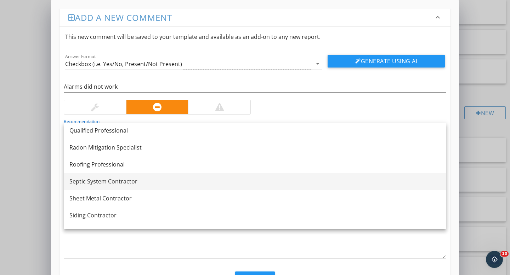
click at [126, 182] on div "Septic System Contractor" at bounding box center [254, 181] width 371 height 8
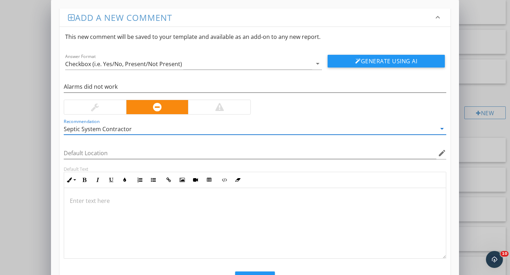
scroll to position [0, 0]
click at [249, 273] on button "Save" at bounding box center [255, 280] width 40 height 16
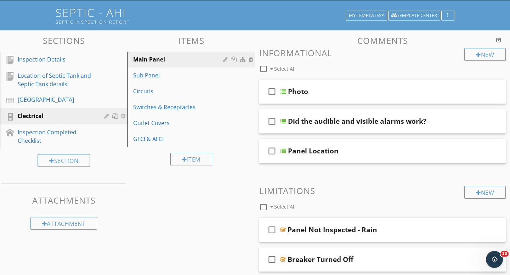
scroll to position [61, 0]
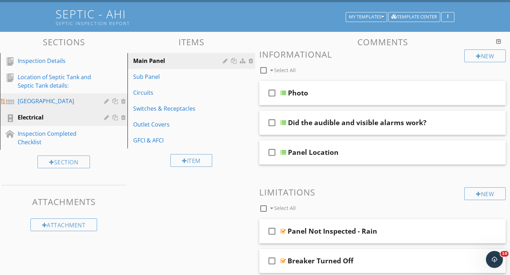
click at [47, 101] on div "Drain Field" at bounding box center [56, 101] width 76 height 8
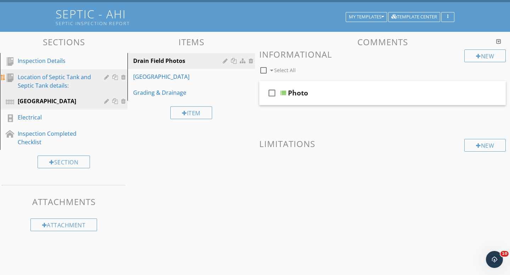
click at [57, 82] on div "Location of Septic Tank and Septic Tank details:" at bounding box center [56, 81] width 76 height 17
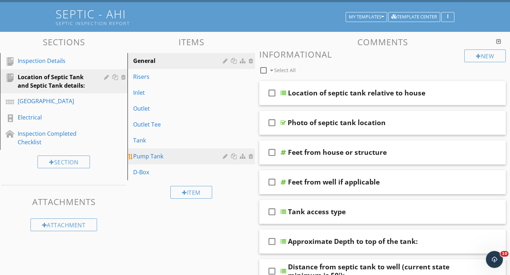
click at [144, 152] on div "Pump Tank" at bounding box center [179, 156] width 92 height 8
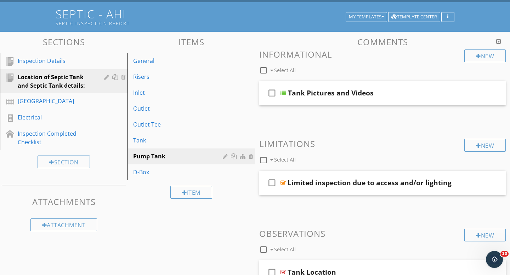
scroll to position [189, 0]
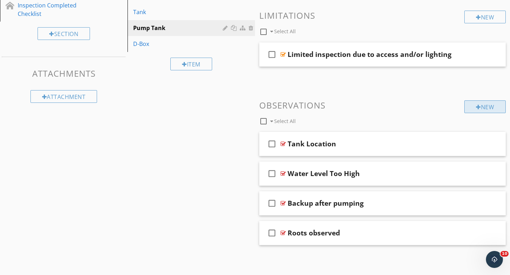
click at [486, 108] on div "New" at bounding box center [484, 107] width 41 height 13
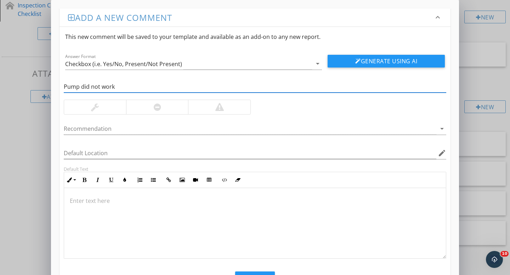
type input "Pump did not work"
click at [227, 111] on div at bounding box center [219, 107] width 62 height 14
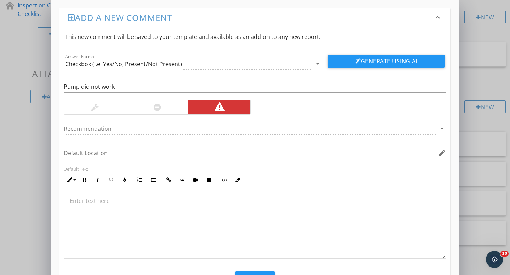
click at [206, 133] on div at bounding box center [250, 129] width 372 height 12
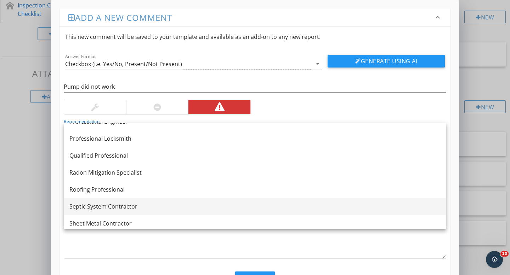
scroll to position [792, 0]
click at [138, 204] on div "Septic System Contractor" at bounding box center [254, 206] width 371 height 8
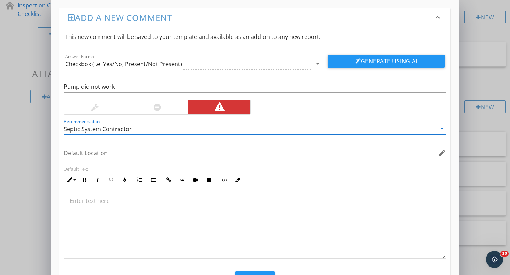
scroll to position [0, 0]
click at [255, 275] on button "Save" at bounding box center [255, 280] width 40 height 16
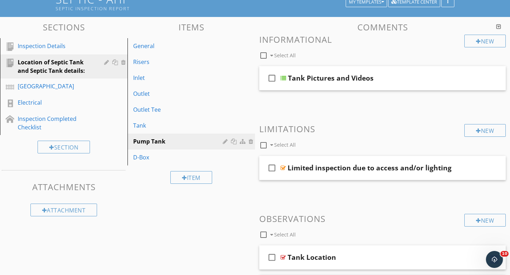
scroll to position [0, 0]
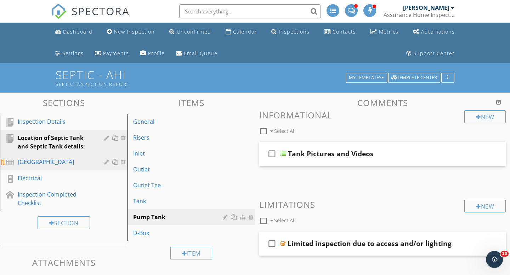
click at [42, 162] on div "Drain Field" at bounding box center [56, 162] width 76 height 8
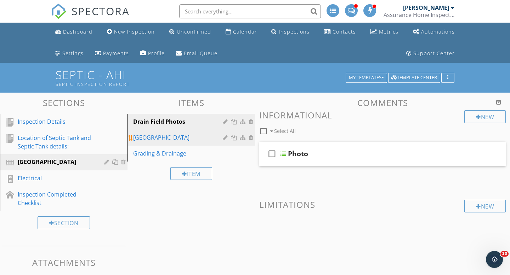
click at [171, 139] on div "Drain Field" at bounding box center [179, 137] width 92 height 8
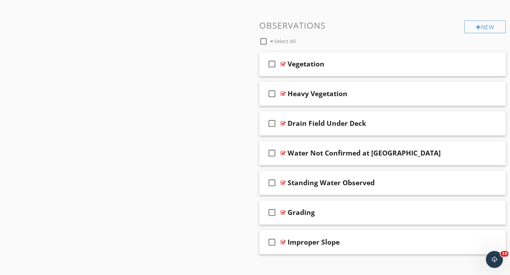
scroll to position [425, 0]
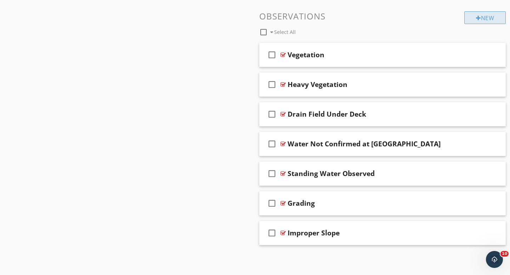
click at [489, 21] on div "New" at bounding box center [484, 17] width 41 height 13
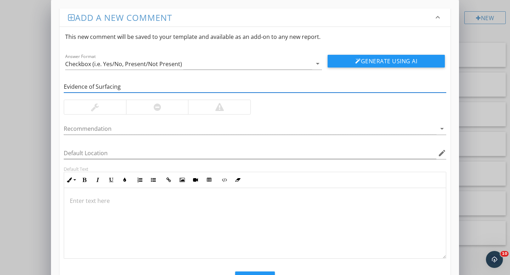
type input "Evidence of Surfacing"
click at [221, 109] on div at bounding box center [219, 107] width 8 height 8
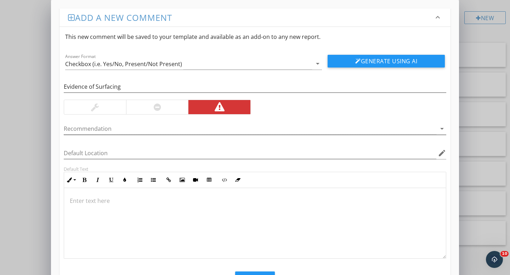
click at [177, 129] on div at bounding box center [250, 129] width 372 height 12
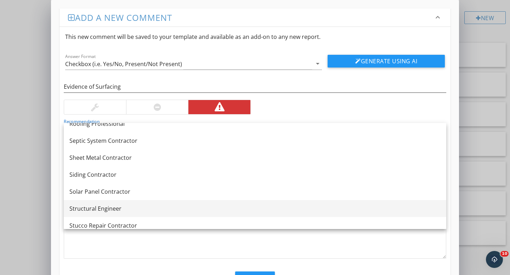
scroll to position [853, 0]
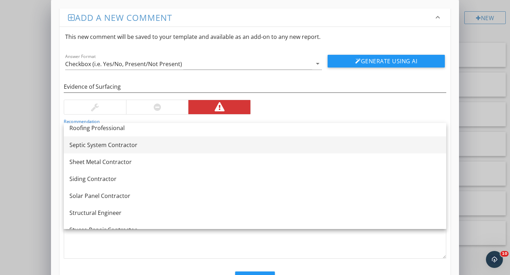
click at [134, 147] on div "Septic System Contractor" at bounding box center [254, 145] width 371 height 8
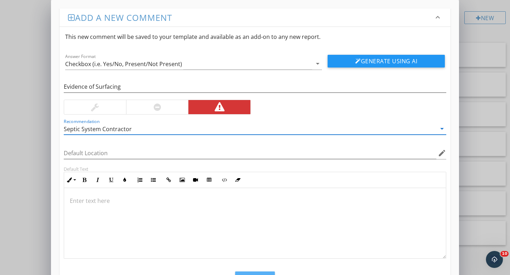
click at [250, 273] on button "Save" at bounding box center [255, 280] width 40 height 16
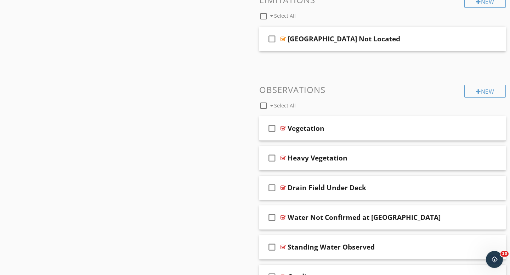
scroll to position [252, 0]
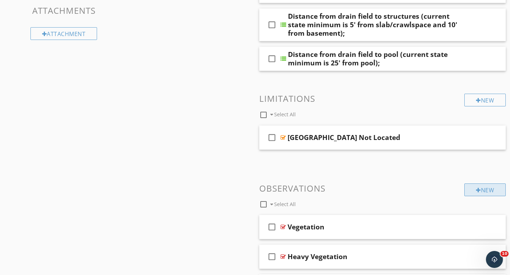
click at [480, 189] on div "New" at bounding box center [484, 190] width 41 height 13
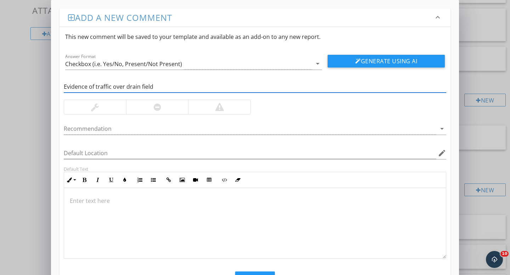
type input "Evidence of traffic over drain field"
click at [159, 105] on div at bounding box center [157, 107] width 7 height 8
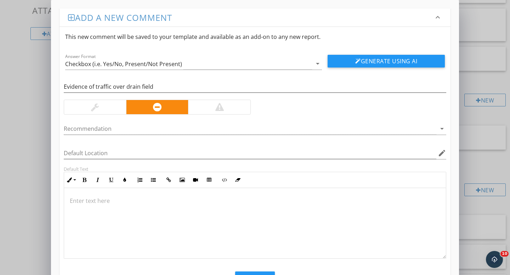
scroll to position [0, 0]
click at [257, 275] on button "Save" at bounding box center [255, 280] width 40 height 16
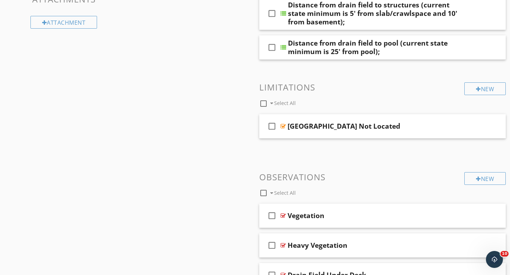
scroll to position [256, 0]
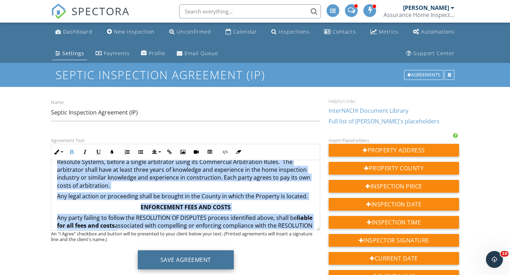
scroll to position [1408, 0]
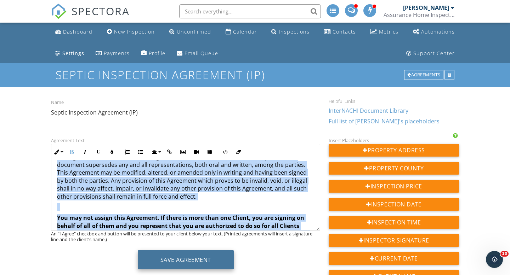
drag, startPoint x: 108, startPoint y: 169, endPoint x: 146, endPoint y: 253, distance: 92.2
click at [146, 253] on div "Agreement Text Inline Style XLarge Large Normal Small Light Small/Light Bold It…" at bounding box center [186, 205] width 278 height 139
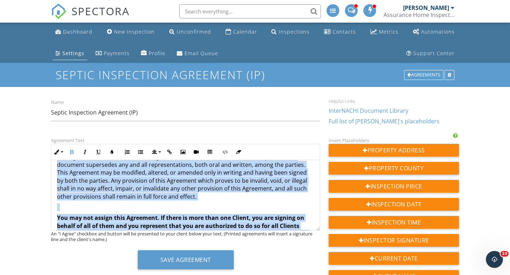
copy div "NORTH CAROLINA - SEPTIC INSPECTION AGREEMENT NOTE – THIS IS A LEGAL CONTRACT TH…"
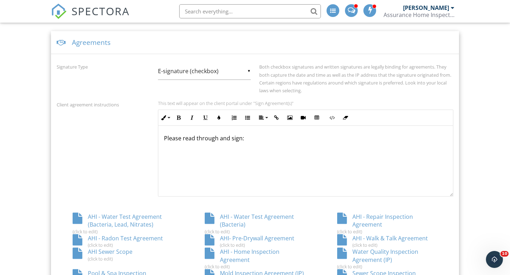
scroll to position [273, 0]
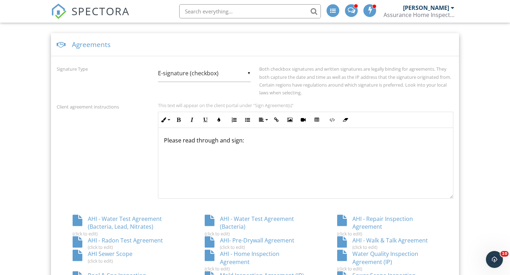
click at [249, 73] on div "▼ E-signature (checkbox) E-signature (checkbox) Written Signature E-signature (…" at bounding box center [204, 73] width 93 height 17
click at [123, 52] on div "Agreements" at bounding box center [255, 44] width 408 height 23
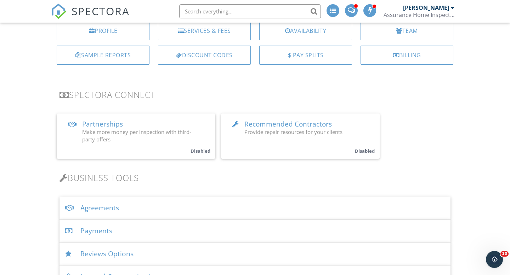
scroll to position [107, 0]
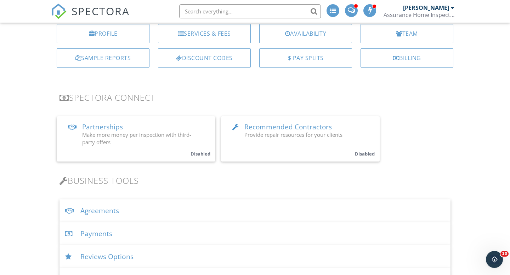
click at [112, 212] on div "Agreements" at bounding box center [254, 211] width 391 height 23
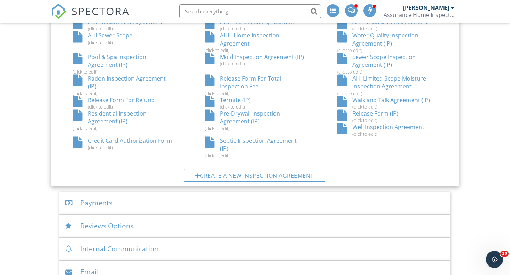
scroll to position [494, 0]
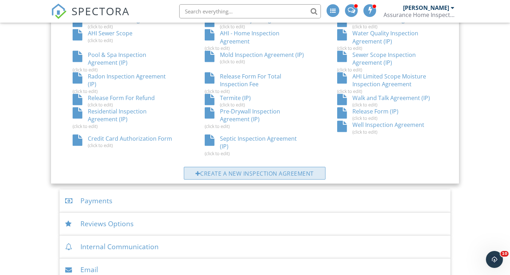
click at [233, 175] on div "Create a new inspection agreement" at bounding box center [255, 173] width 142 height 13
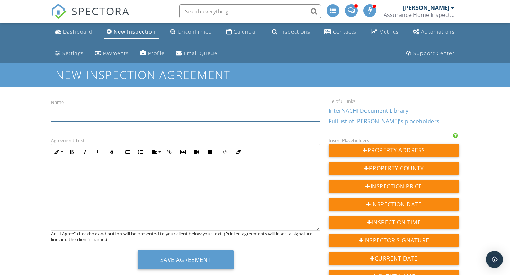
click at [143, 115] on input "Name" at bounding box center [185, 112] width 269 height 17
type input "I"
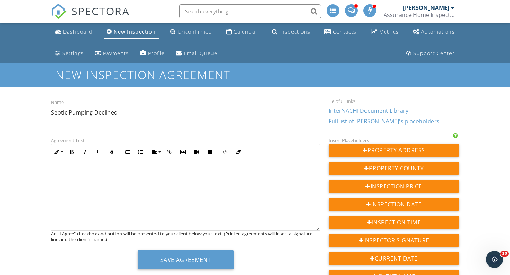
click at [126, 169] on div at bounding box center [185, 195] width 268 height 71
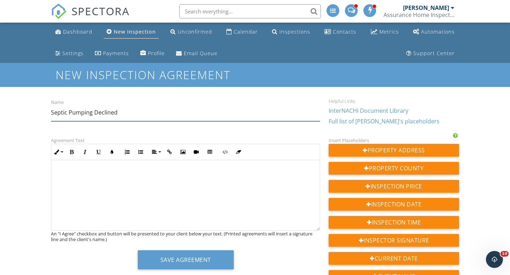
click at [134, 110] on input "Septic Pumping Declined" at bounding box center [185, 112] width 269 height 17
type input "Septic Pumping Declined (AHI)"
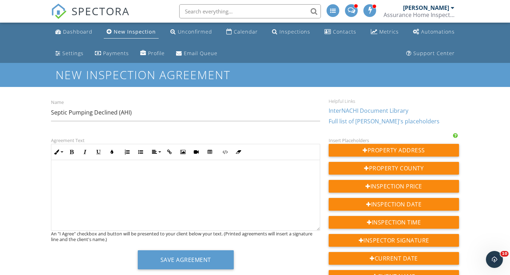
click at [99, 173] on p "​ ​" at bounding box center [185, 173] width 257 height 8
click at [96, 165] on div "​ ​" at bounding box center [185, 195] width 268 height 71
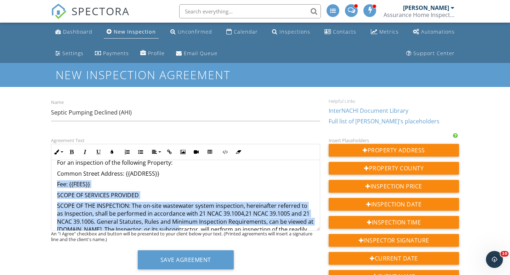
scroll to position [98, 0]
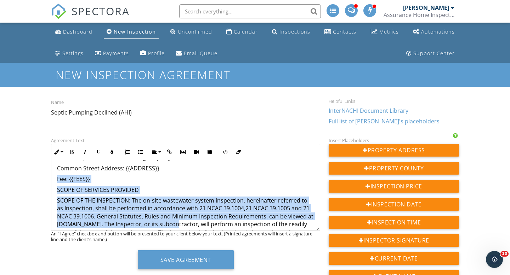
drag, startPoint x: 56, startPoint y: 191, endPoint x: 170, endPoint y: 228, distance: 119.6
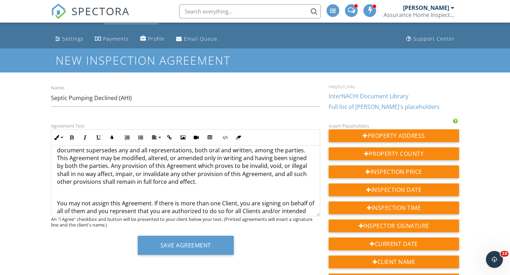
scroll to position [12, 0]
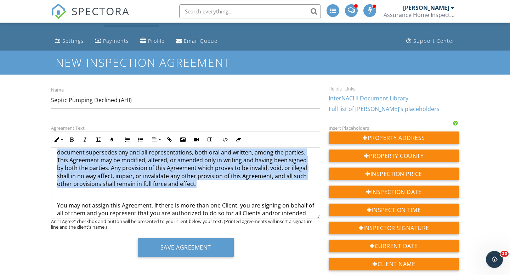
click at [193, 164] on p "This Agreement contains the entire Agreement between the Client and the Inspect…" at bounding box center [185, 164] width 257 height 47
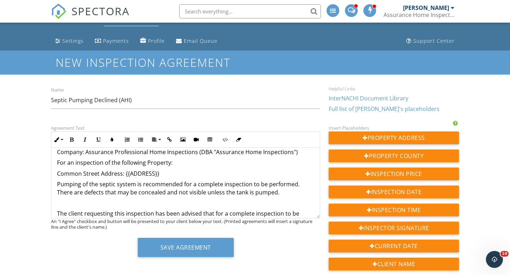
scroll to position [88, 0]
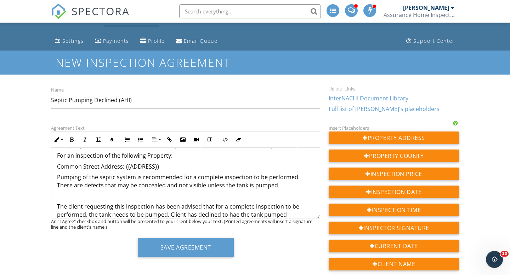
click at [235, 216] on p "The client requesting this inspection has been advised that for a complete insp…" at bounding box center [185, 211] width 257 height 16
click at [290, 216] on p "The client requesting this inspection has been advised that for a complete insp…" at bounding box center [185, 211] width 257 height 16
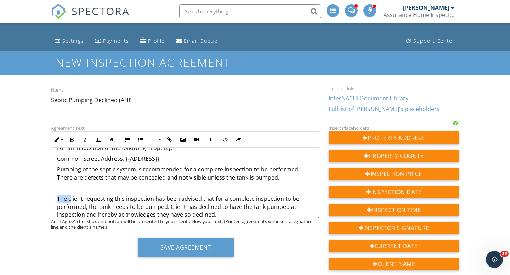
drag, startPoint x: 70, startPoint y: 198, endPoint x: 50, endPoint y: 199, distance: 20.9
click at [49, 200] on div "Agreement Text Inline Style XLarge Large Normal Small Light Small/Light Bold It…" at bounding box center [186, 193] width 278 height 139
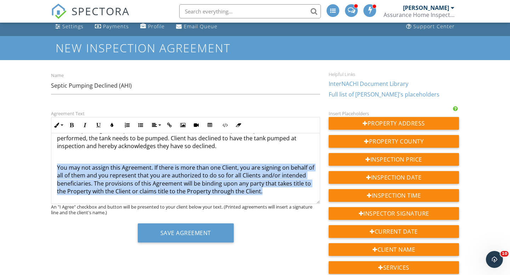
scroll to position [150, 0]
drag, startPoint x: 55, startPoint y: 166, endPoint x: 291, endPoint y: 207, distance: 238.9
click at [291, 207] on div "Agreement Text Inline Style XLarge Large Normal Small Light Small/Light Bold It…" at bounding box center [186, 178] width 278 height 139
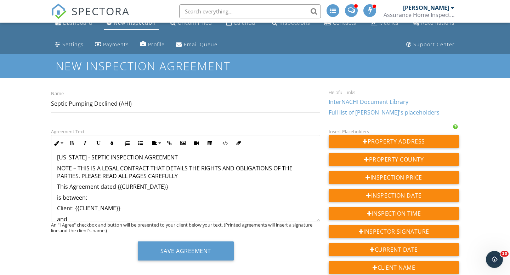
scroll to position [0, 0]
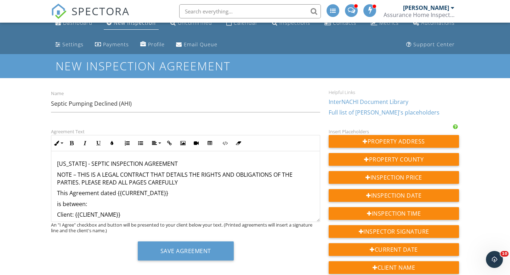
drag, startPoint x: 200, startPoint y: 164, endPoint x: 74, endPoint y: 155, distance: 126.4
click at [74, 155] on div "NORTH CAROLINA - SEPTIC INSPECTION AGREEMENT NOTE – THIS IS A LEGAL CONTRACT TH…" at bounding box center [185, 245] width 268 height 186
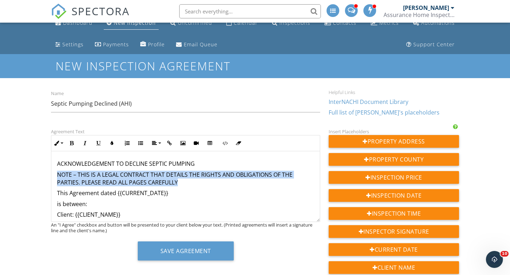
drag, startPoint x: 58, startPoint y: 172, endPoint x: 196, endPoint y: 183, distance: 138.8
click at [196, 183] on p "NOTE – THIS IS A LEGAL CONTRACT THAT DETAILS THE RIGHTS AND OBLIGATIONS OF THE …" at bounding box center [185, 179] width 257 height 16
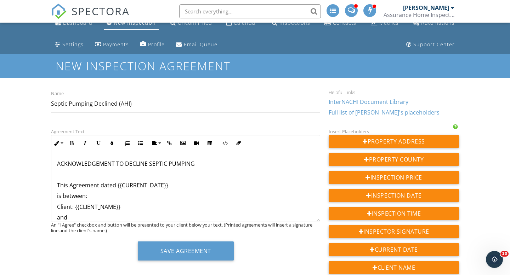
click at [117, 165] on p "ACKNOWLEDGEMENT TO DECLINE SEPTIC PUMPING" at bounding box center [185, 164] width 257 height 8
click at [70, 141] on icon "button" at bounding box center [71, 143] width 5 height 5
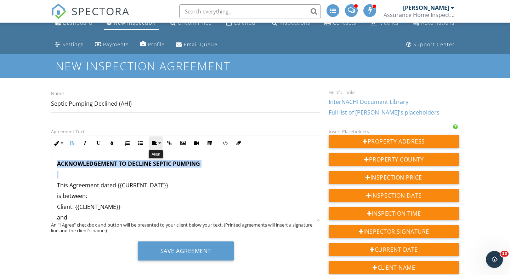
click at [158, 143] on button "Align" at bounding box center [155, 143] width 13 height 13
click at [162, 164] on icon at bounding box center [160, 164] width 5 height 5
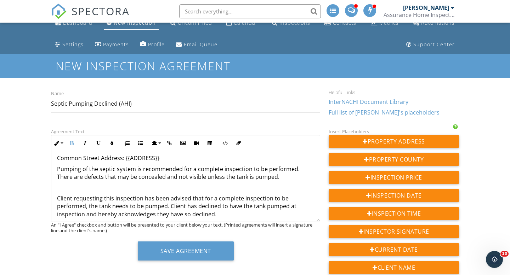
scroll to position [89, 0]
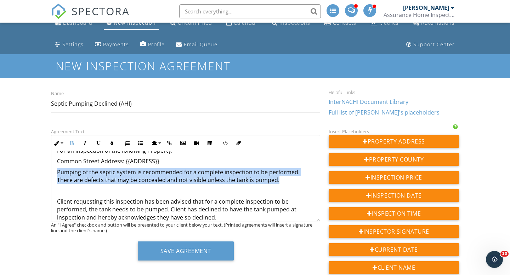
drag, startPoint x: 57, startPoint y: 172, endPoint x: 279, endPoint y: 179, distance: 222.1
click at [279, 179] on p "Pumping of the septic system is recommended for a complete inspection to be per…" at bounding box center [185, 177] width 257 height 16
click at [73, 144] on icon "button" at bounding box center [71, 143] width 5 height 5
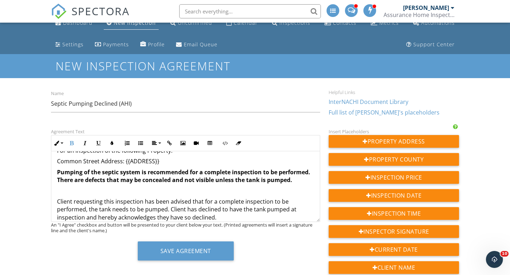
click at [145, 205] on p "Client requesting this inspection has been advised that for a complete inspecti…" at bounding box center [185, 210] width 257 height 24
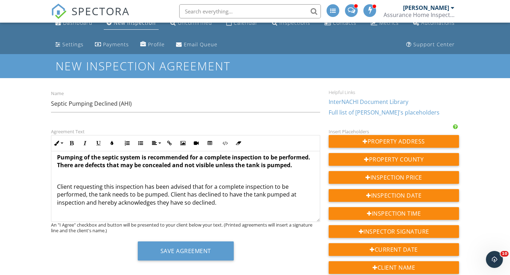
scroll to position [107, 0]
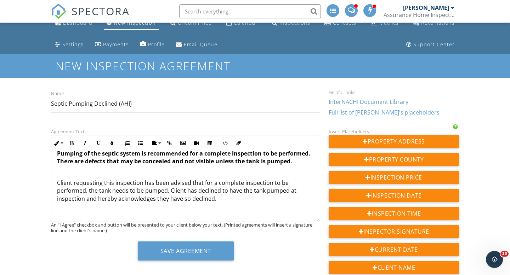
click at [122, 187] on p "Client requesting this inspection has been advised that for a complete inspecti…" at bounding box center [185, 191] width 257 height 24
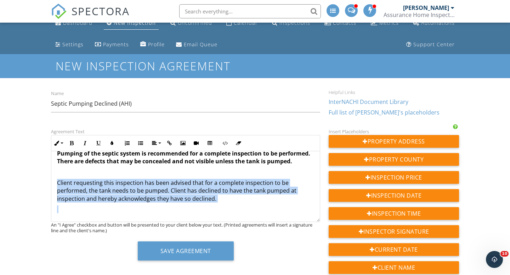
click at [122, 187] on p "Client requesting this inspection has been advised that for a complete inspecti…" at bounding box center [185, 191] width 257 height 24
click at [73, 141] on button "Bold" at bounding box center [71, 143] width 13 height 13
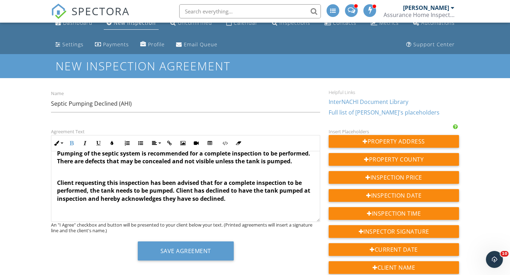
click at [162, 169] on p at bounding box center [185, 173] width 257 height 8
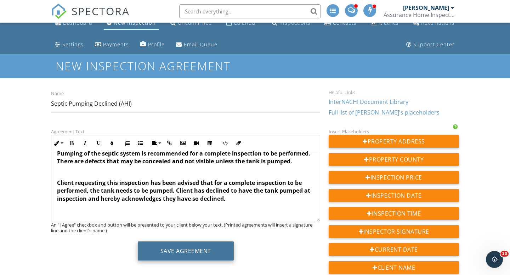
click at [192, 250] on button "Save Agreement" at bounding box center [186, 251] width 96 height 19
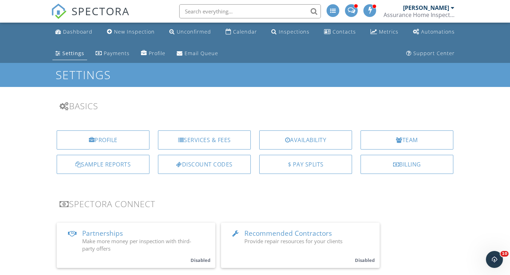
click at [69, 53] on div "Settings" at bounding box center [73, 53] width 22 height 7
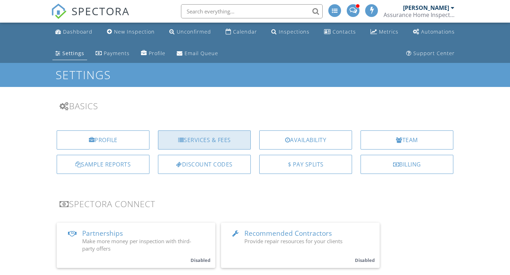
click at [196, 142] on div "Services & Fees" at bounding box center [204, 140] width 93 height 19
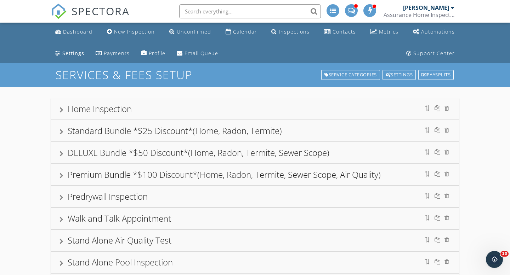
click at [63, 105] on div "Home Inspection" at bounding box center [254, 109] width 391 height 13
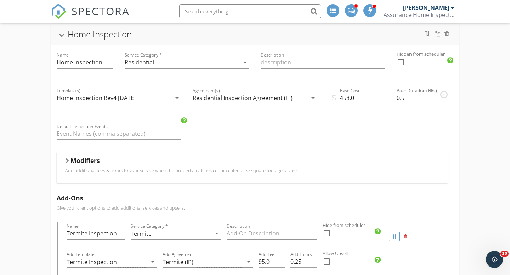
scroll to position [80, 0]
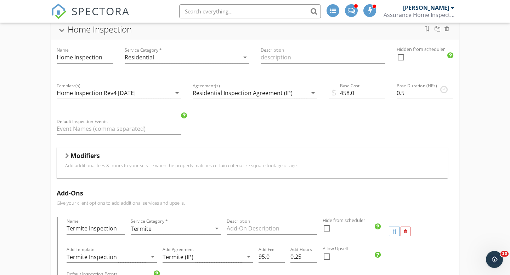
click at [76, 158] on h5 "Modifiers" at bounding box center [84, 155] width 29 height 7
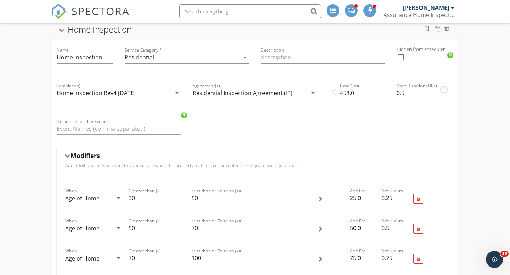
click at [76, 158] on h5 "Modifiers" at bounding box center [84, 155] width 29 height 7
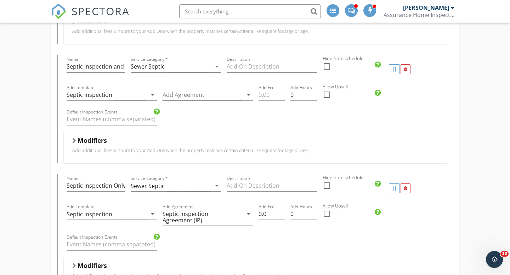
scroll to position [1128, 0]
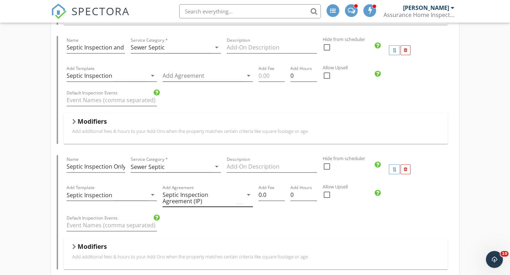
click at [247, 195] on icon "arrow_drop_down" at bounding box center [248, 195] width 8 height 8
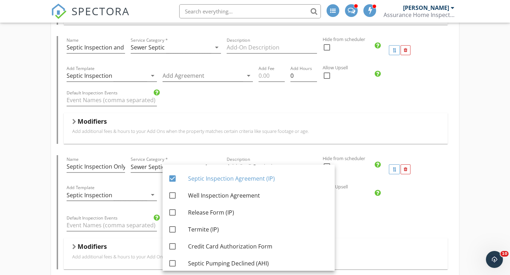
scroll to position [324, 0]
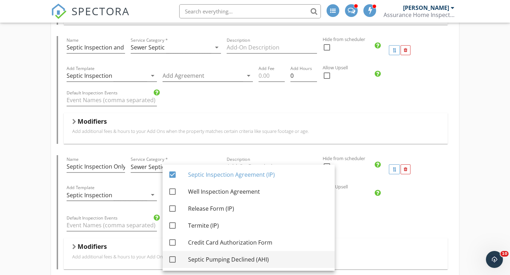
click at [175, 259] on div at bounding box center [172, 260] width 12 height 12
checkbox input "true"
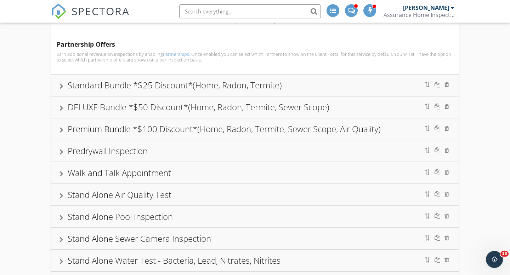
scroll to position [2335, 0]
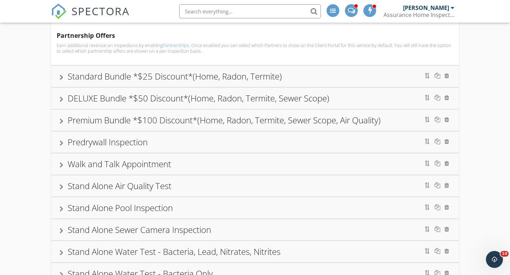
drag, startPoint x: 109, startPoint y: 76, endPoint x: 136, endPoint y: 127, distance: 58.1
click at [109, 76] on div "Standard Bundle *$25 Discount*(Home, Radon, Termite)" at bounding box center [175, 76] width 214 height 12
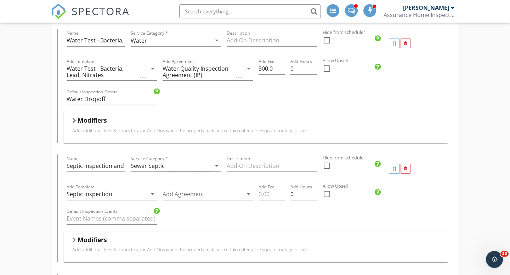
scroll to position [809, 0]
click at [185, 194] on div at bounding box center [202, 194] width 80 height 12
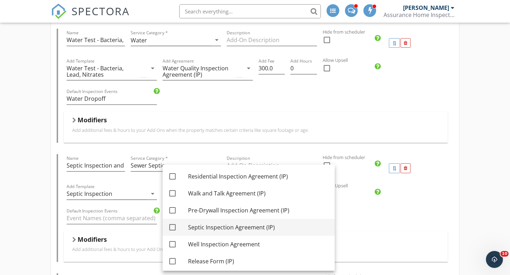
scroll to position [273, 0]
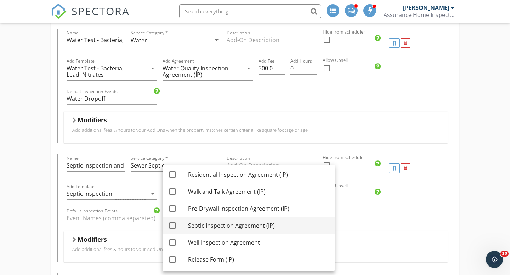
click at [172, 226] on div at bounding box center [172, 226] width 12 height 12
checkbox input "true"
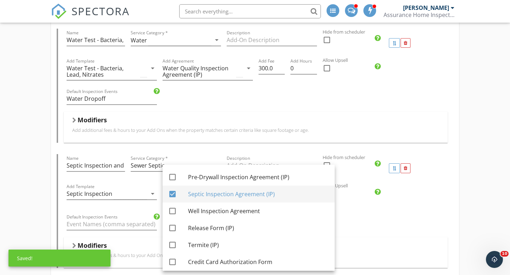
scroll to position [313, 0]
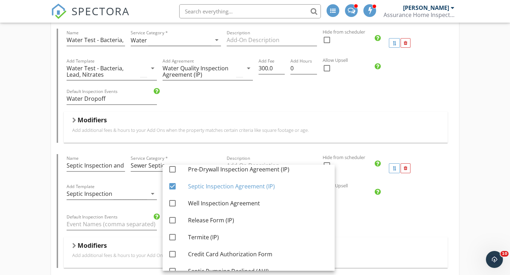
click at [109, 181] on div "Name Septic Inspection and Pumping (*billed directly by septic company)" at bounding box center [96, 168] width 64 height 28
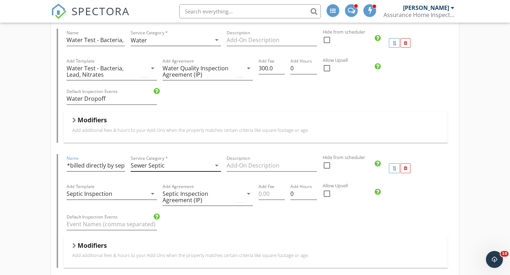
scroll to position [0, 117]
drag, startPoint x: 111, startPoint y: 163, endPoint x: 133, endPoint y: 166, distance: 22.5
click at [134, 166] on div "Name Septic Inspection and Pumping (*billed directly by septic company) Service…" at bounding box center [256, 168] width 384 height 28
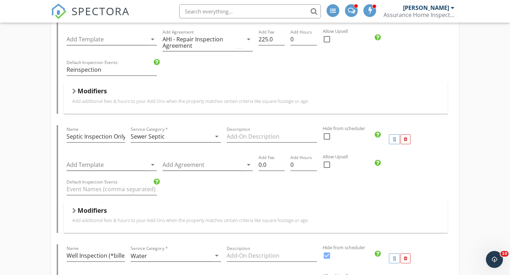
scroll to position [1094, 0]
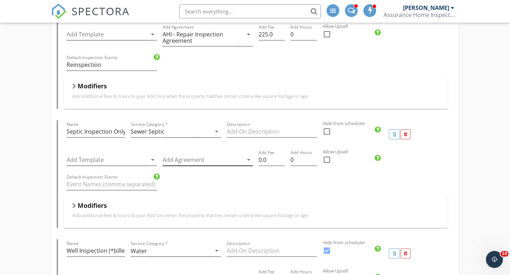
click at [191, 159] on div at bounding box center [202, 160] width 80 height 12
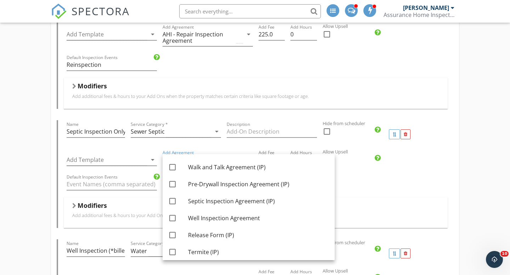
scroll to position [286, 0]
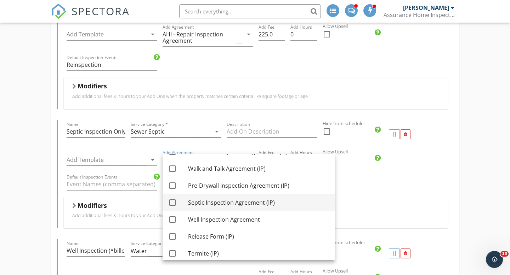
click at [171, 201] on div at bounding box center [172, 203] width 12 height 12
checkbox input "true"
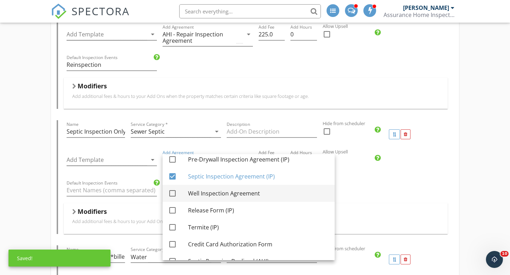
scroll to position [324, 0]
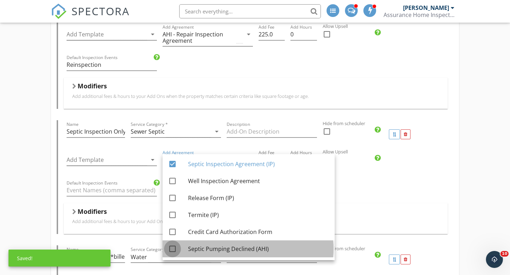
click at [173, 250] on div at bounding box center [172, 249] width 12 height 12
checkbox input "true"
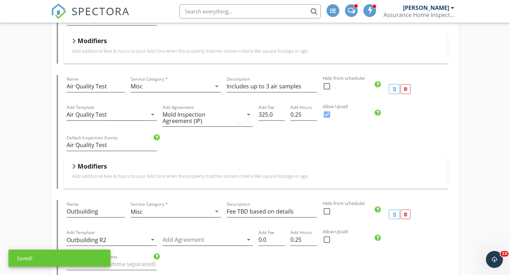
scroll to position [0, 0]
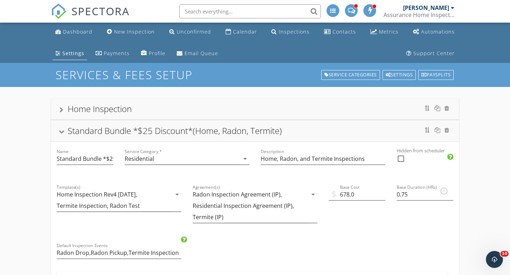
click at [63, 131] on div at bounding box center [62, 132] width 6 height 4
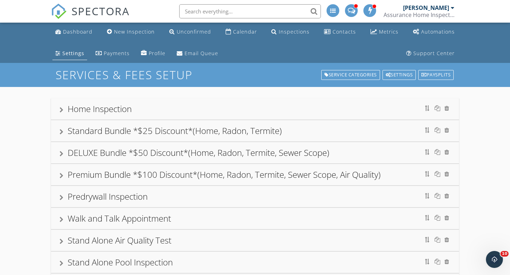
click at [74, 108] on div "Home Inspection" at bounding box center [100, 109] width 64 height 12
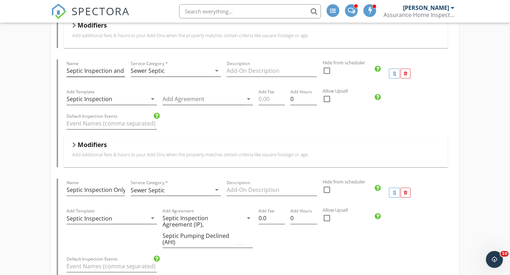
scroll to position [1103, 0]
click at [187, 100] on div at bounding box center [202, 101] width 80 height 12
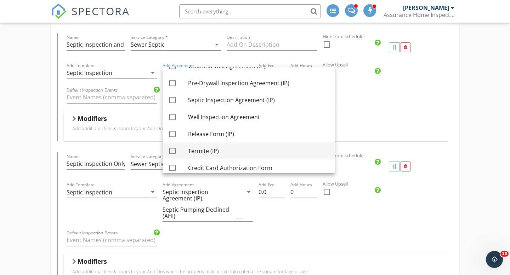
scroll to position [301, 0]
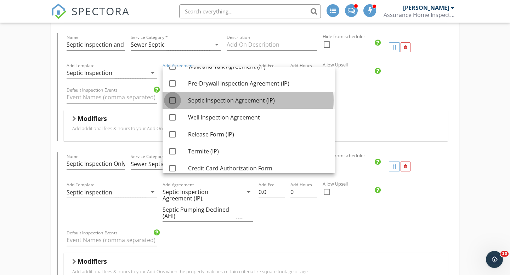
click at [172, 101] on div at bounding box center [172, 101] width 12 height 12
checkbox input "true"
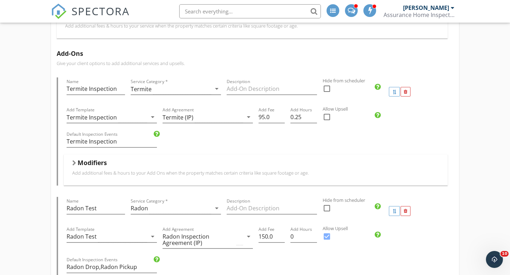
scroll to position [0, 0]
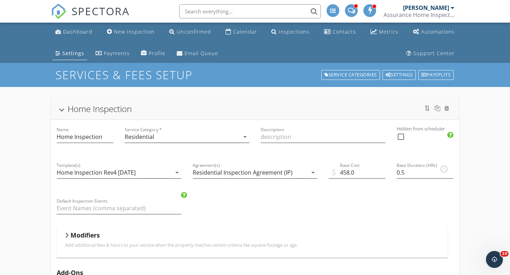
click at [62, 110] on div at bounding box center [62, 110] width 6 height 4
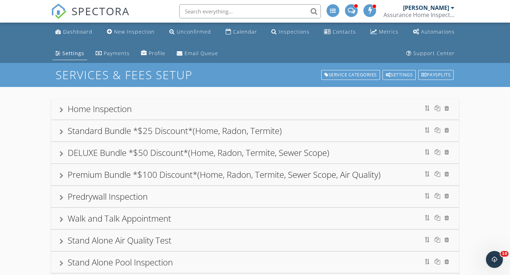
click at [75, 154] on div "DELUXE Bundle *$50 Discount*(Home, Radon, Termite, Sewer Scope)" at bounding box center [199, 153] width 262 height 12
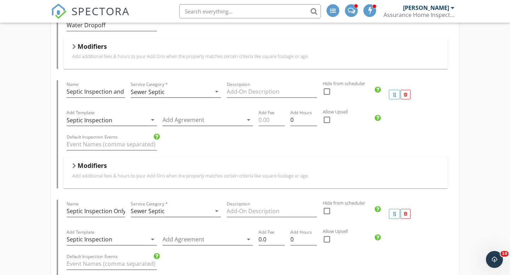
scroll to position [791, 0]
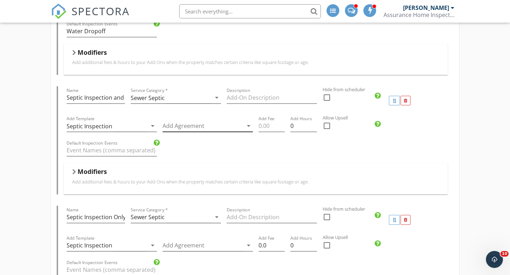
click at [184, 126] on div at bounding box center [202, 126] width 80 height 12
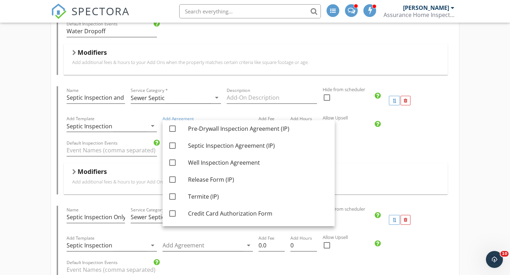
scroll to position [307, 0]
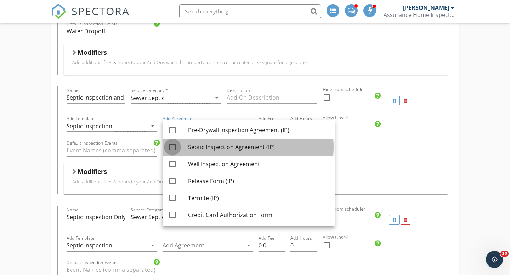
click at [173, 147] on div at bounding box center [172, 147] width 12 height 12
checkbox input "true"
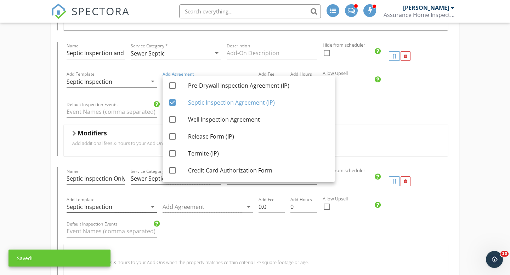
scroll to position [837, 0]
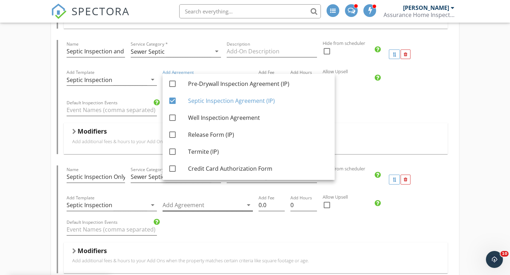
click at [175, 206] on div at bounding box center [202, 206] width 80 height 12
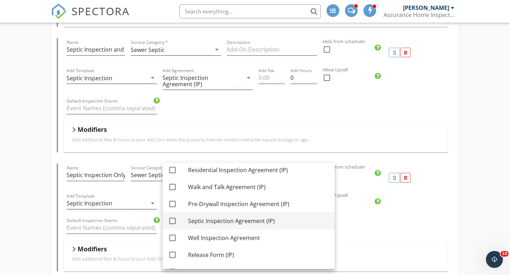
scroll to position [277, 0]
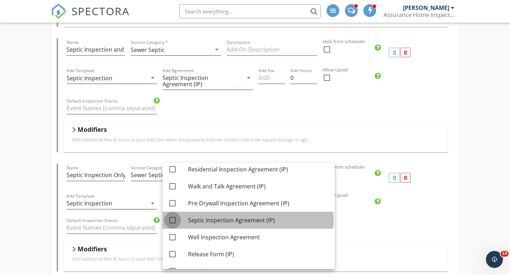
click at [174, 220] on div at bounding box center [172, 221] width 12 height 12
checkbox input "true"
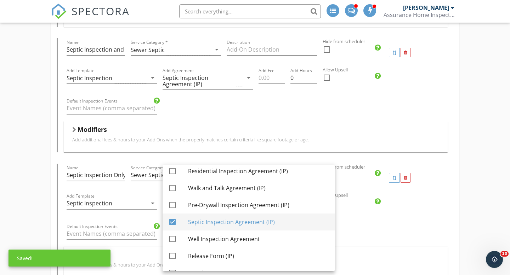
scroll to position [324, 0]
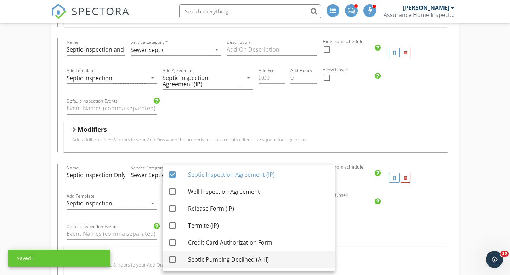
click at [172, 260] on div at bounding box center [172, 260] width 12 height 12
checkbox input "true"
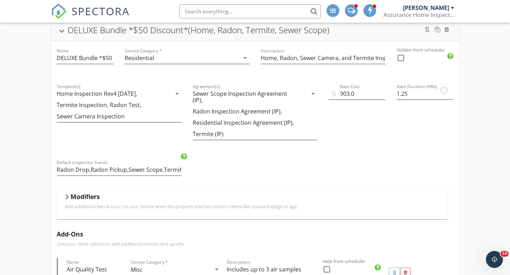
scroll to position [0, 0]
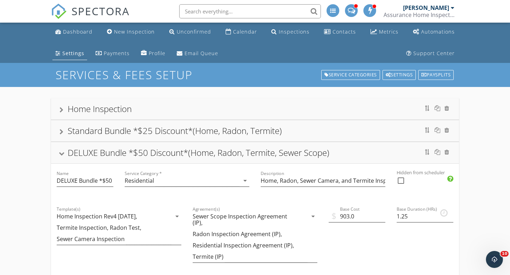
click at [61, 152] on div at bounding box center [62, 154] width 6 height 4
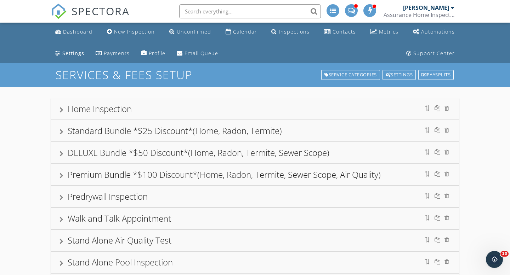
click at [87, 110] on div "Home Inspection" at bounding box center [100, 109] width 64 height 12
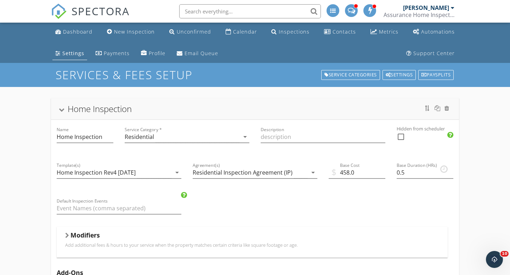
click at [63, 109] on div at bounding box center [62, 110] width 6 height 4
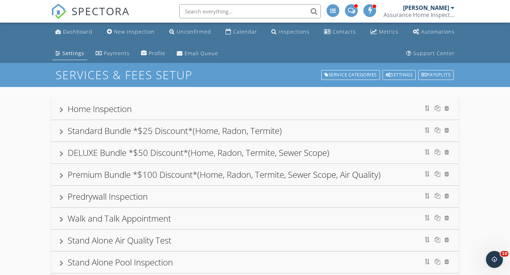
click at [87, 131] on div "Standard Bundle *$25 Discount*(Home, Radon, Termite)" at bounding box center [175, 131] width 214 height 12
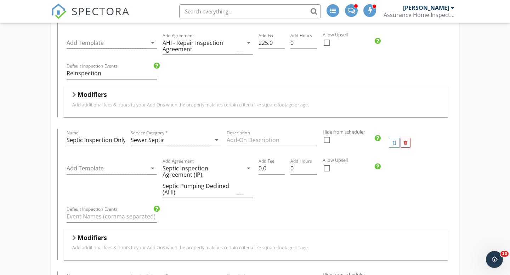
scroll to position [1087, 0]
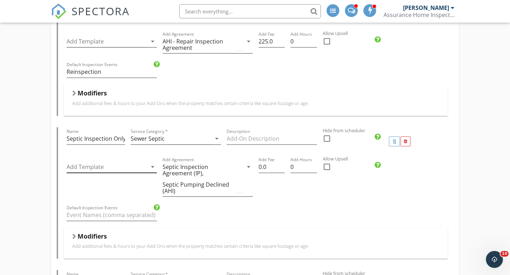
click at [118, 166] on div at bounding box center [107, 167] width 80 height 12
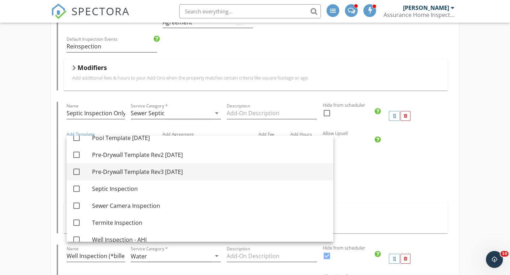
scroll to position [409, 0]
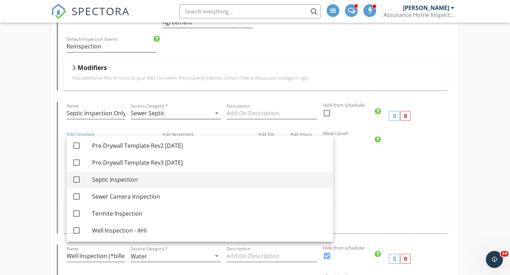
click at [78, 178] on div at bounding box center [76, 180] width 12 height 12
checkbox input "true"
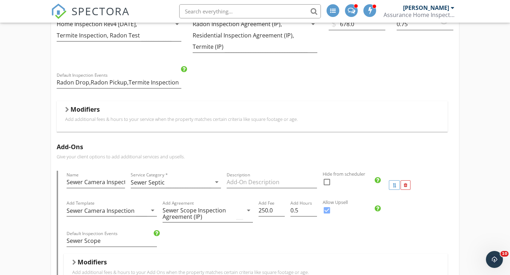
scroll to position [0, 0]
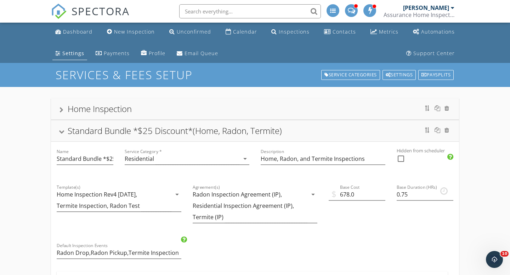
click at [63, 131] on div at bounding box center [62, 132] width 6 height 4
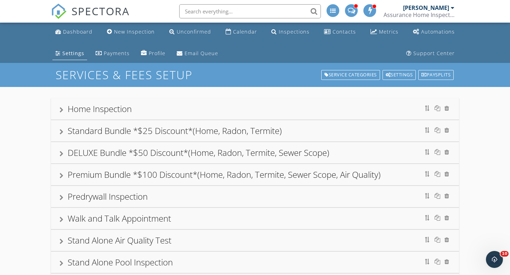
click at [76, 176] on div "Premium Bundle *$100 Discount*(Home, Radon, Termite, Sewer Scope, Air Quality)" at bounding box center [224, 175] width 313 height 12
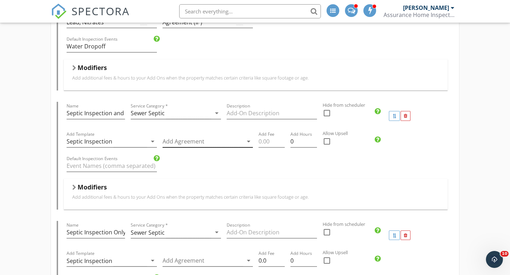
scroll to position [682, 0]
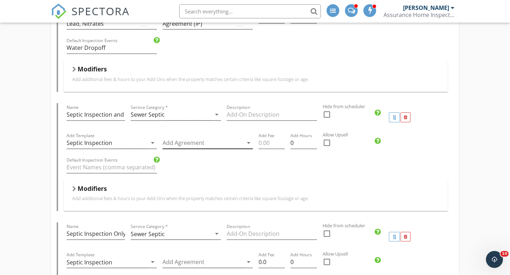
click at [182, 144] on div at bounding box center [202, 143] width 80 height 12
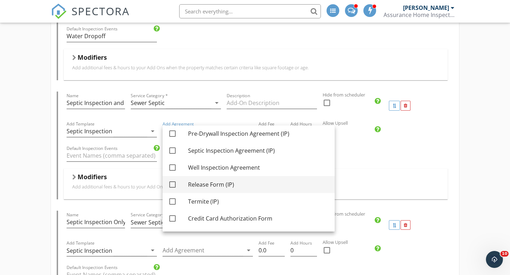
scroll to position [307, 0]
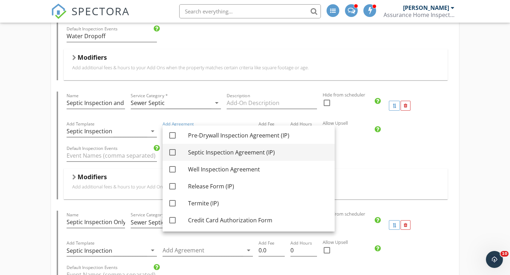
click at [172, 154] on div at bounding box center [172, 153] width 12 height 12
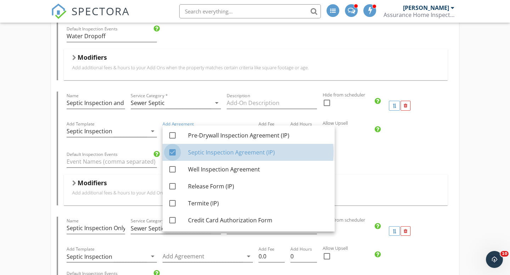
checkbox input "true"
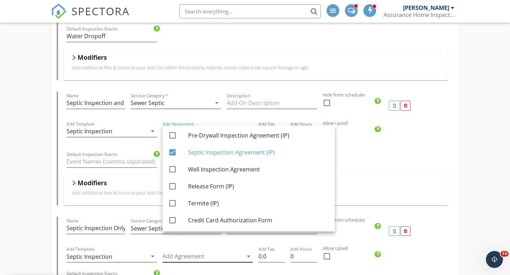
click at [177, 256] on div at bounding box center [202, 257] width 80 height 12
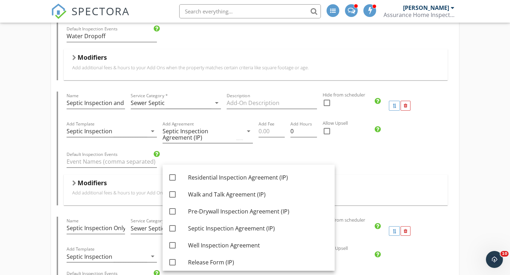
scroll to position [275, 0]
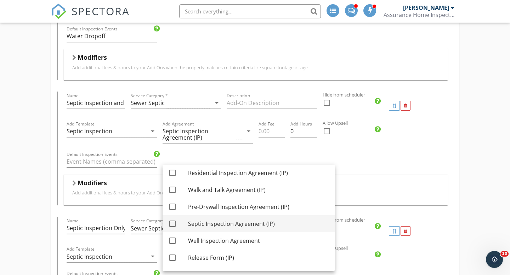
click at [172, 224] on div at bounding box center [172, 224] width 12 height 12
checkbox input "true"
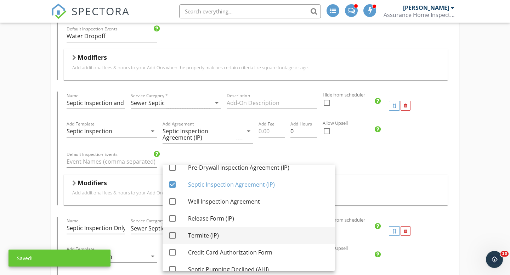
scroll to position [324, 0]
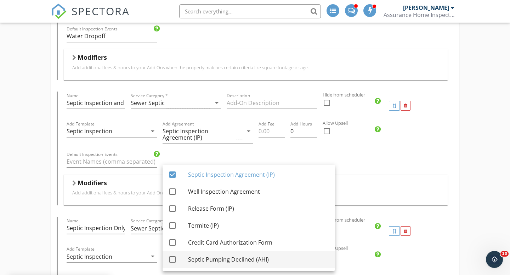
click at [172, 259] on div at bounding box center [172, 260] width 12 height 12
checkbox input "true"
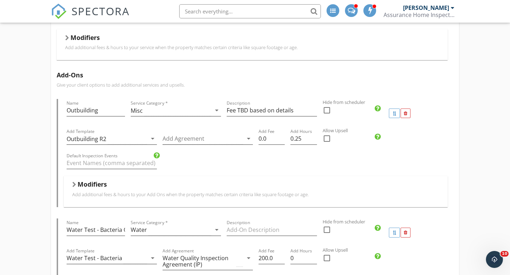
scroll to position [0, 0]
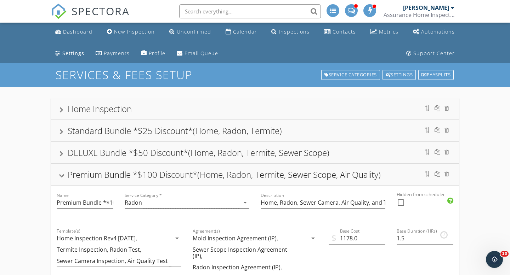
click at [62, 174] on div at bounding box center [62, 176] width 6 height 4
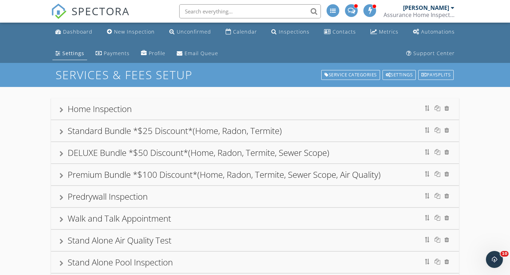
click at [452, 9] on div at bounding box center [453, 8] width 4 height 6
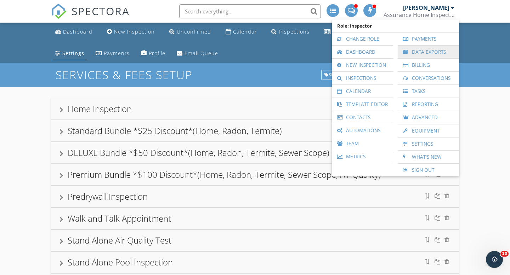
click at [433, 50] on link "Data Exports" at bounding box center [428, 52] width 54 height 13
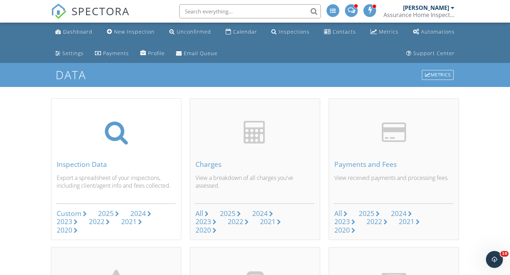
click at [78, 214] on div "Custom" at bounding box center [69, 214] width 25 height 10
click at [452, 7] on div at bounding box center [453, 8] width 4 height 6
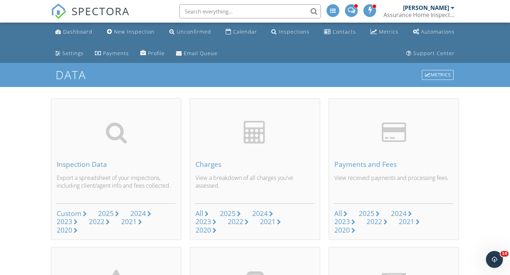
click at [453, 7] on div at bounding box center [453, 8] width 4 height 6
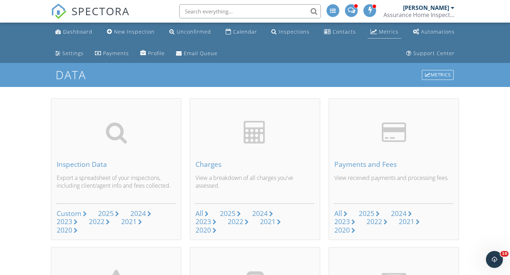
click at [386, 29] on div "Metrics" at bounding box center [388, 31] width 19 height 7
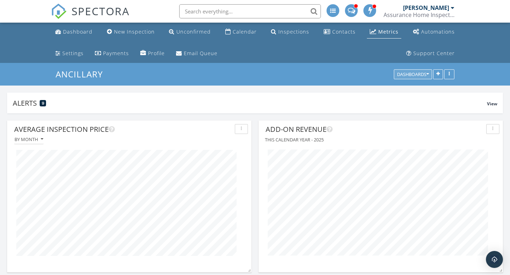
click at [420, 78] on button "Dashboards" at bounding box center [413, 75] width 38 height 10
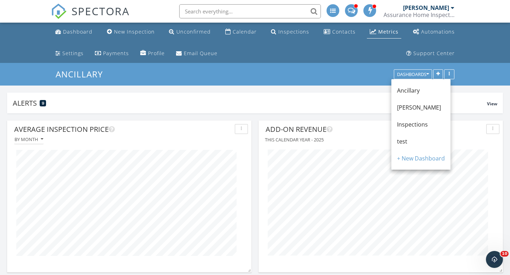
click at [415, 126] on span "Inspections" at bounding box center [412, 125] width 31 height 8
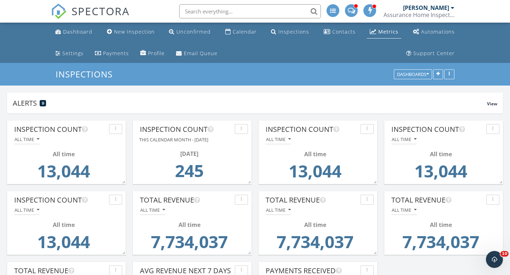
scroll to position [152, 160]
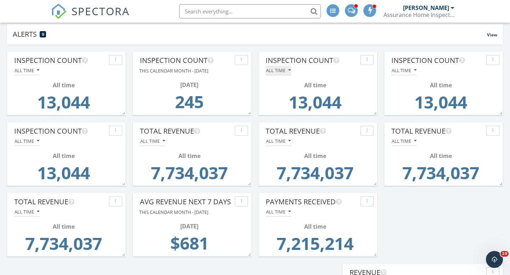
click at [290, 71] on icon "button" at bounding box center [289, 70] width 2 height 5
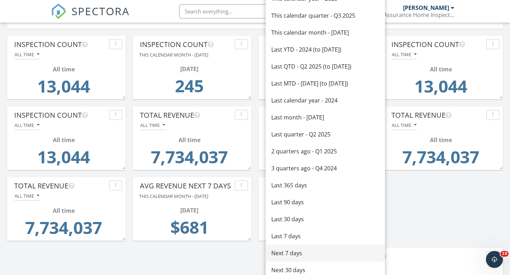
click at [287, 251] on div "Next 7 days" at bounding box center [325, 253] width 108 height 8
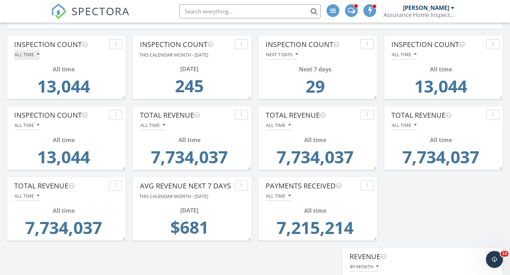
click at [38, 53] on icon "button" at bounding box center [38, 54] width 2 height 5
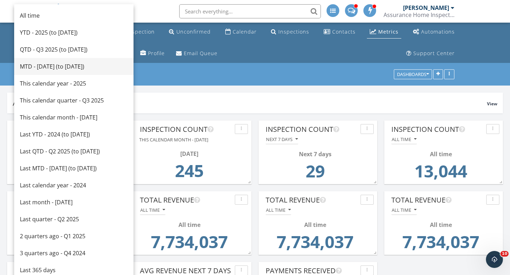
click at [61, 65] on div "MTD - [DATE] (to [DATE])" at bounding box center [74, 66] width 108 height 8
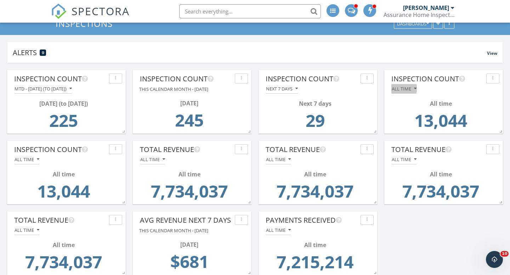
click at [416, 89] on icon "button" at bounding box center [415, 88] width 2 height 5
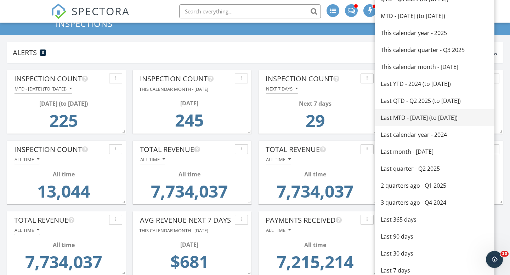
click at [403, 118] on div "Last MTD - [DATE] (to [DATE])" at bounding box center [435, 118] width 108 height 8
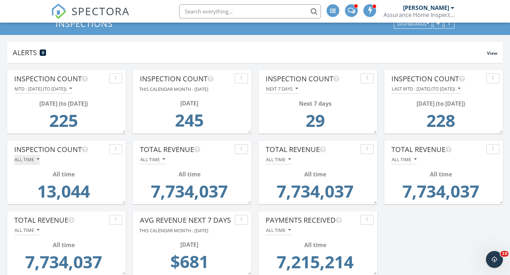
click at [35, 159] on div "All time" at bounding box center [27, 159] width 25 height 5
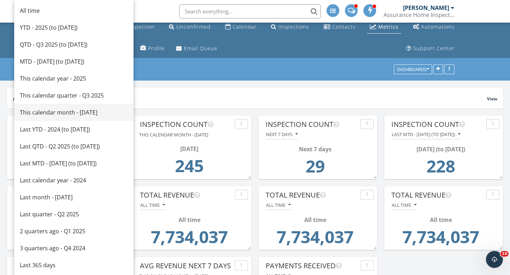
click at [61, 113] on div "This calendar month - [DATE]" at bounding box center [74, 112] width 108 height 8
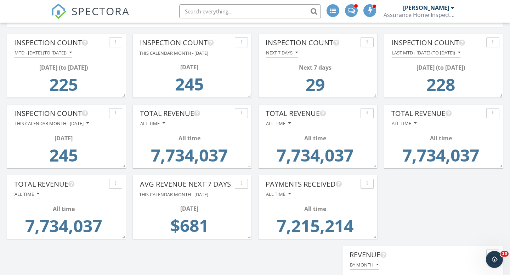
scroll to position [86, 0]
click at [164, 124] on icon "button" at bounding box center [163, 123] width 2 height 5
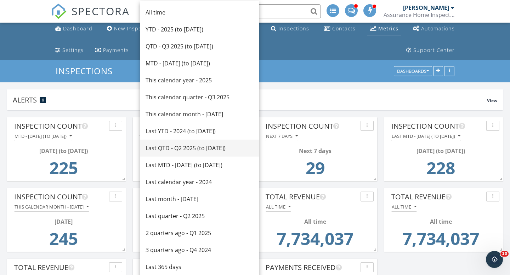
scroll to position [0, 0]
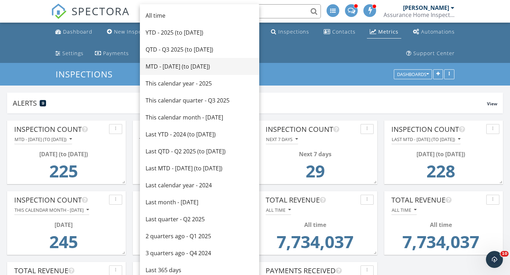
click at [182, 65] on div "MTD - [DATE] (to [DATE])" at bounding box center [200, 66] width 108 height 8
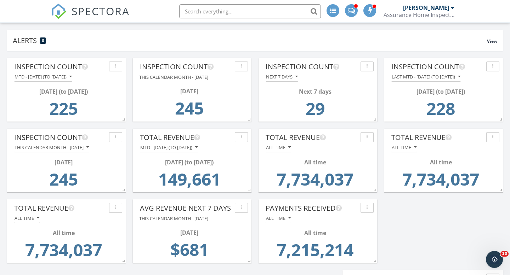
scroll to position [63, 0]
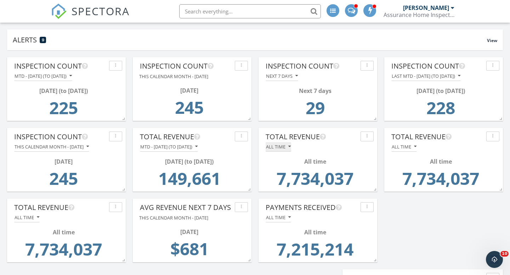
click at [287, 147] on div "All time" at bounding box center [278, 146] width 25 height 5
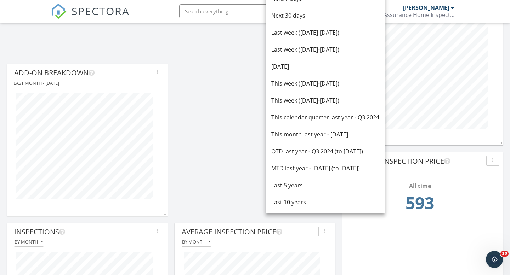
scroll to position [339, 0]
click at [298, 168] on div "MTD last year - [DATE] (to [DATE])" at bounding box center [325, 169] width 108 height 8
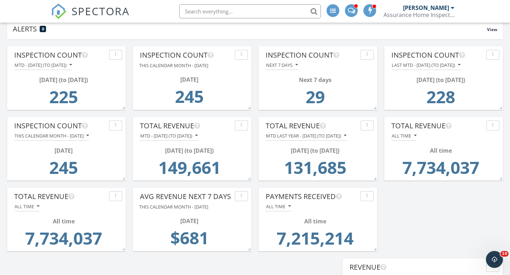
scroll to position [79, 0]
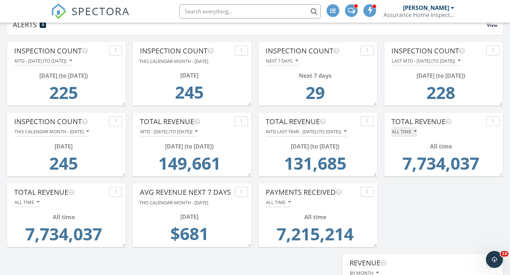
click at [415, 130] on icon "button" at bounding box center [415, 131] width 2 height 5
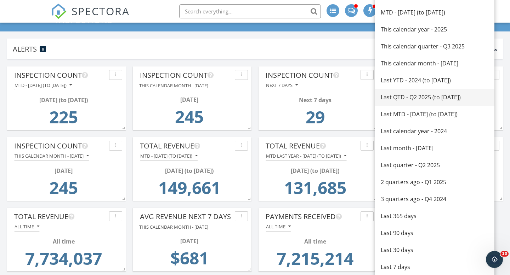
scroll to position [54, 0]
click at [409, 62] on div "This calendar month - [DATE]" at bounding box center [435, 63] width 108 height 8
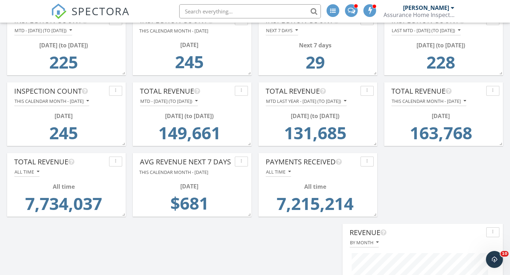
scroll to position [113, 0]
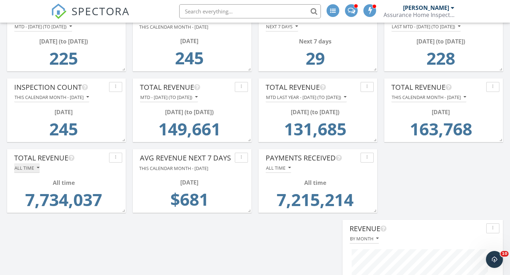
click at [38, 168] on icon "button" at bounding box center [38, 168] width 2 height 5
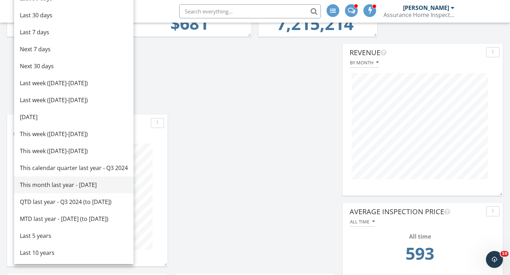
scroll to position [290, 0]
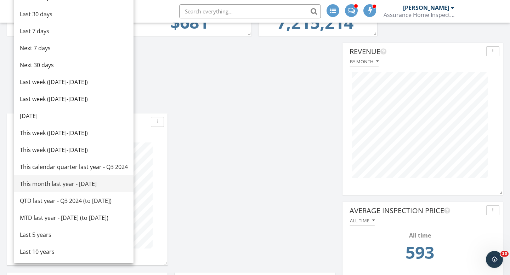
click at [49, 183] on div "This month last year - [DATE]" at bounding box center [74, 184] width 108 height 8
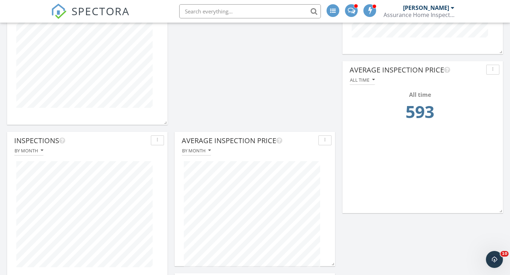
scroll to position [433, 0]
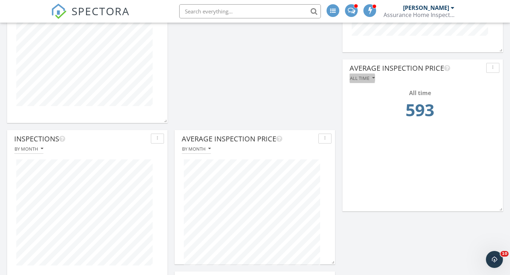
click at [373, 79] on icon "button" at bounding box center [373, 78] width 2 height 5
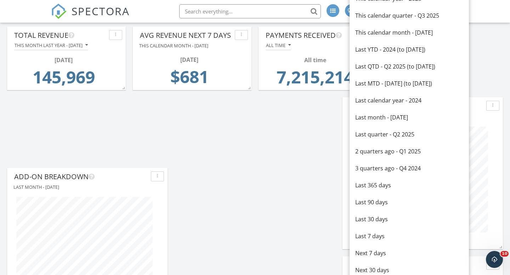
scroll to position [234, 0]
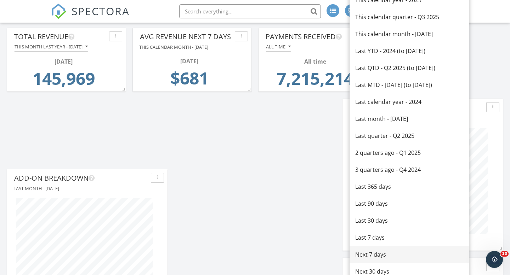
click at [364, 253] on div "Next 7 days" at bounding box center [409, 255] width 108 height 8
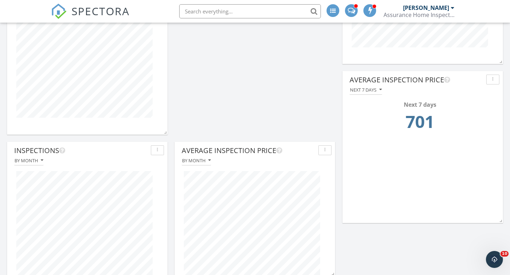
scroll to position [423, 0]
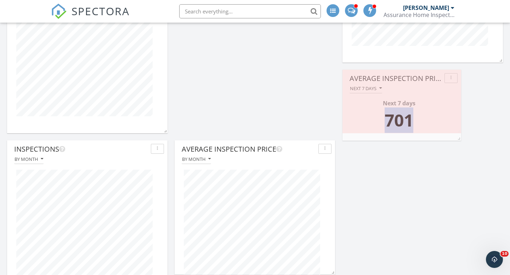
drag, startPoint x: 500, startPoint y: 220, endPoint x: 442, endPoint y: 139, distance: 99.2
click at [442, 139] on div "Average Inspection Price Next 7 days Next 7 days 701" at bounding box center [401, 105] width 119 height 71
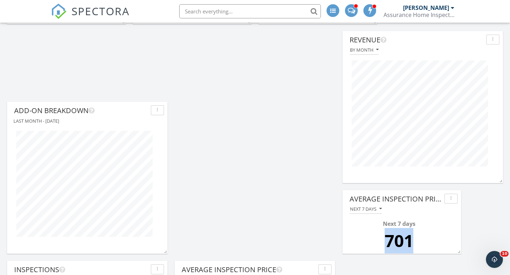
scroll to position [289, 0]
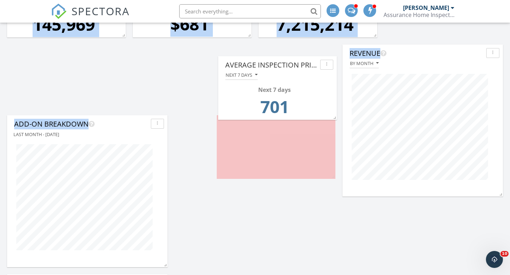
drag, startPoint x: 388, startPoint y: 212, endPoint x: 263, endPoint y: 63, distance: 193.7
click at [263, 63] on div "Average Inspection Price" at bounding box center [271, 65] width 92 height 11
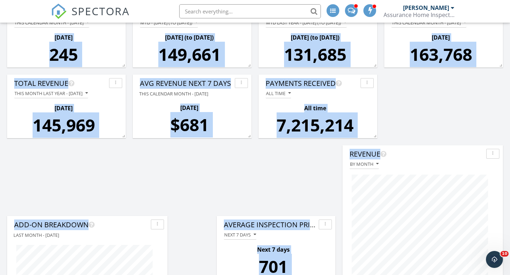
scroll to position [183, 0]
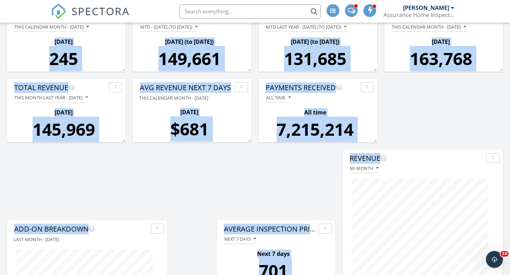
click at [244, 86] on div "button" at bounding box center [241, 87] width 7 height 5
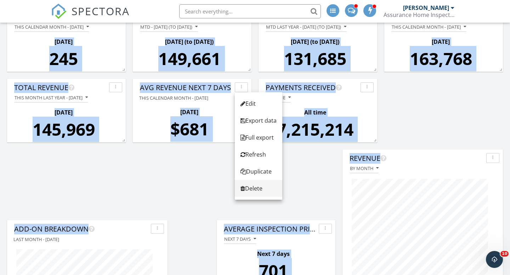
click at [249, 188] on div "Delete" at bounding box center [258, 188] width 36 height 8
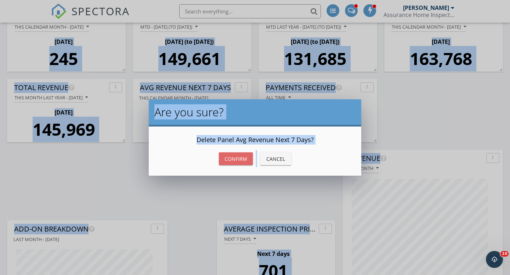
click at [240, 158] on div "Confirm" at bounding box center [235, 158] width 23 height 7
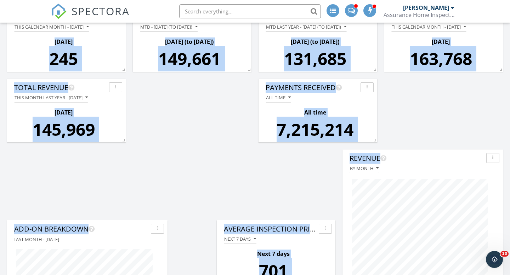
click at [251, 223] on div "Average Inspection Price Next 7 days Next 7 days 701" at bounding box center [276, 253] width 119 height 64
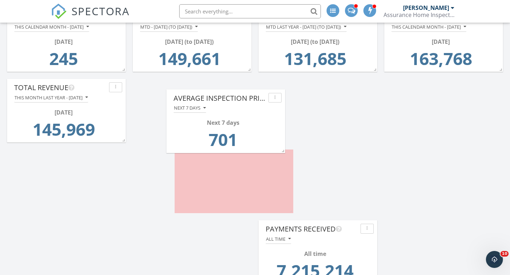
scroll to position [1158, 510]
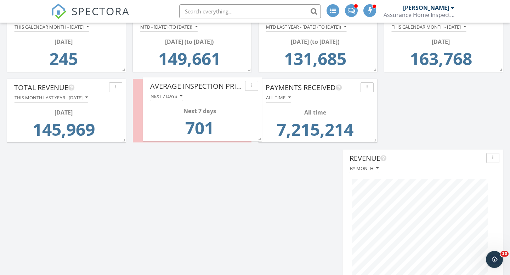
drag, startPoint x: 253, startPoint y: 226, endPoint x: 178, endPoint y: 84, distance: 160.2
click at [178, 84] on div "Average Inspection Price" at bounding box center [196, 86] width 92 height 11
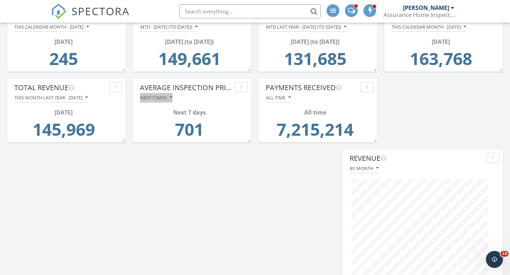
click at [171, 98] on icon "button" at bounding box center [171, 97] width 2 height 5
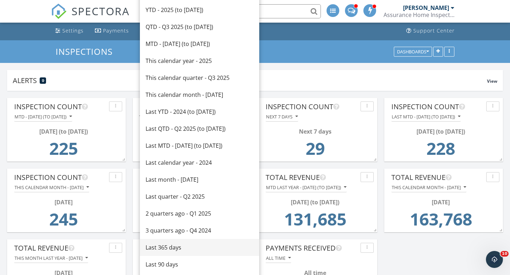
scroll to position [19, 0]
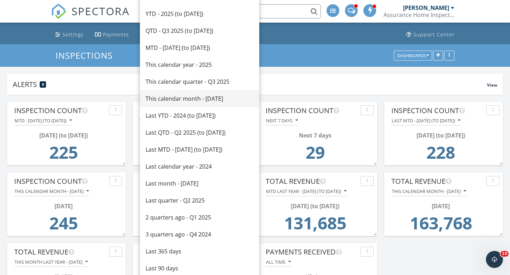
click at [176, 98] on div "This calendar month - [DATE]" at bounding box center [200, 99] width 108 height 8
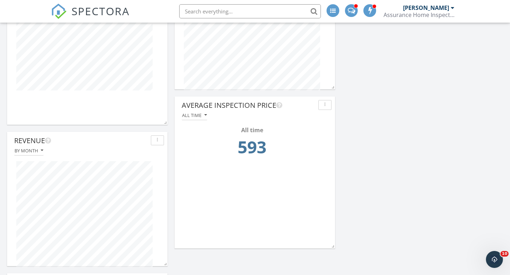
scroll to position [677, 0]
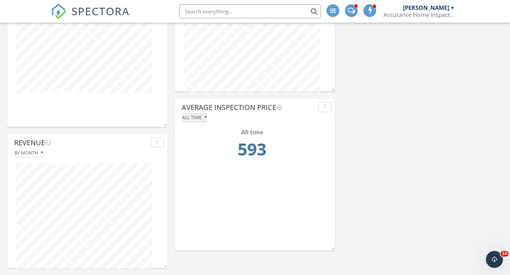
click at [205, 114] on button "All time" at bounding box center [194, 118] width 25 height 10
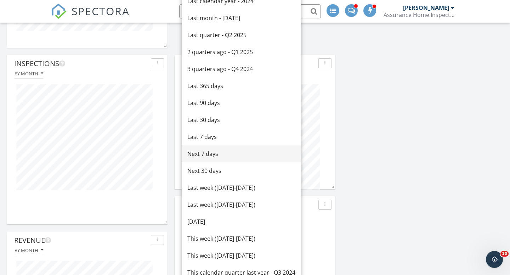
scroll to position [578, 0]
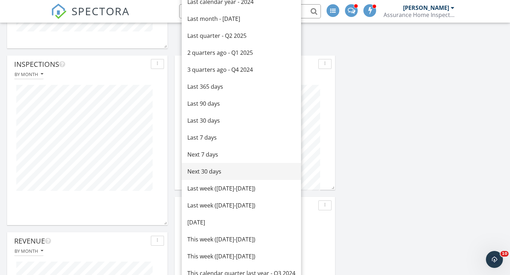
click at [209, 172] on div "Next 30 days" at bounding box center [241, 171] width 108 height 8
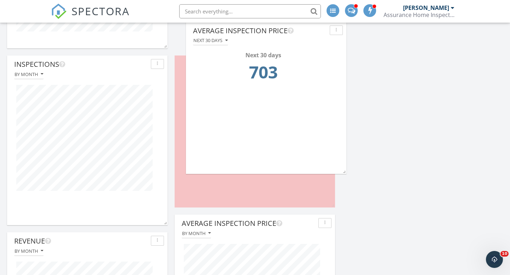
drag, startPoint x: 234, startPoint y: 206, endPoint x: 245, endPoint y: 30, distance: 177.0
click at [245, 30] on div "Average Inspection Price" at bounding box center [260, 30] width 134 height 11
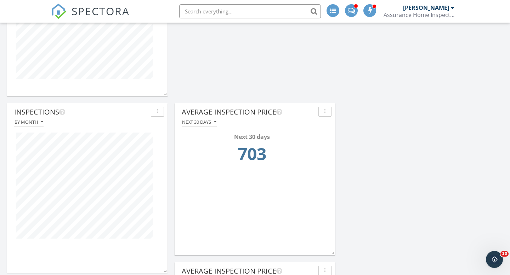
scroll to position [527, 0]
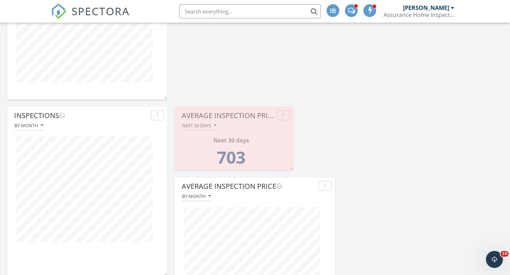
drag, startPoint x: 332, startPoint y: 257, endPoint x: 278, endPoint y: 166, distance: 106.6
click at [278, 166] on div "Average Inspection Price Next 30 days Next 30 days 703" at bounding box center [234, 139] width 119 height 64
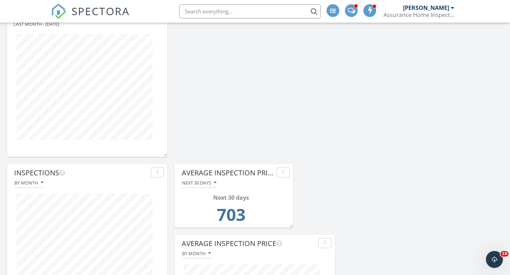
scroll to position [438, 0]
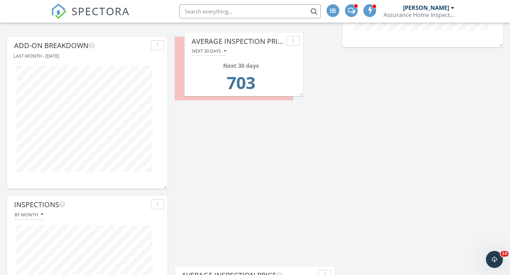
drag, startPoint x: 240, startPoint y: 202, endPoint x: 250, endPoint y: 39, distance: 163.9
click at [250, 39] on div "Average Inspection Price" at bounding box center [238, 41] width 92 height 11
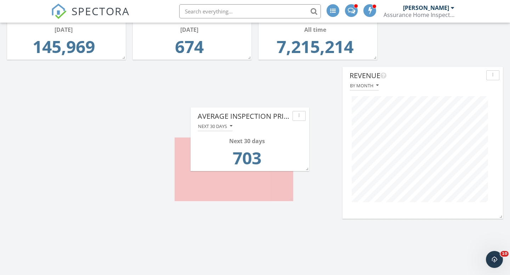
scroll to position [1229, 510]
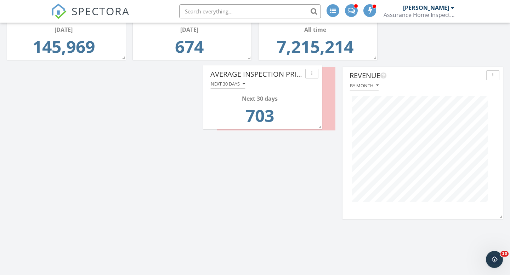
drag, startPoint x: 235, startPoint y: 212, endPoint x: 264, endPoint y: 69, distance: 145.9
click at [264, 69] on div "Average Inspection Price" at bounding box center [256, 74] width 92 height 11
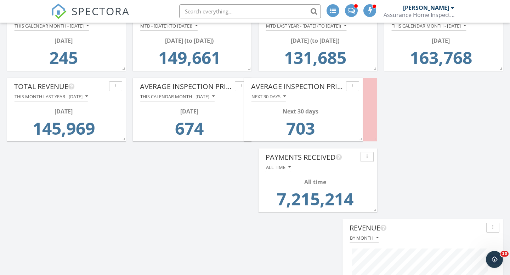
scroll to position [4, 4]
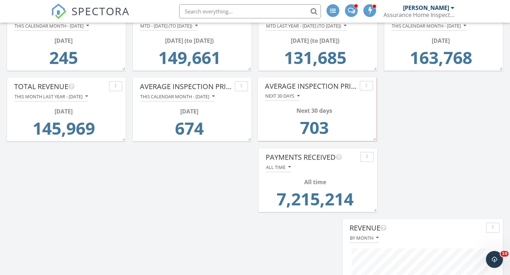
drag, startPoint x: 261, startPoint y: 156, endPoint x: 302, endPoint y: 84, distance: 82.3
click at [302, 84] on div "Average Inspection Price" at bounding box center [311, 86] width 92 height 11
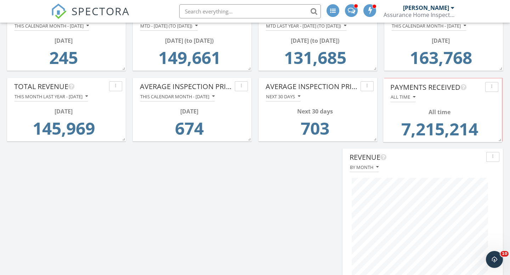
drag, startPoint x: 315, startPoint y: 156, endPoint x: 440, endPoint y: 86, distance: 143.1
click at [440, 86] on div "Payments Received" at bounding box center [436, 87] width 92 height 11
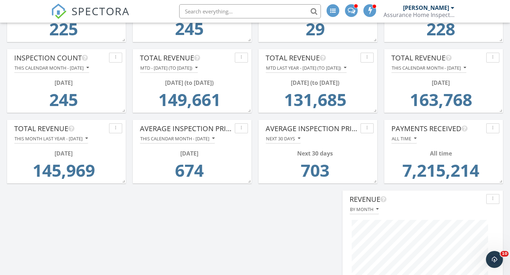
scroll to position [143, 0]
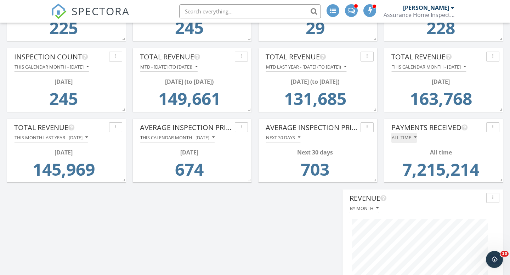
click at [414, 137] on icon "button" at bounding box center [415, 137] width 2 height 5
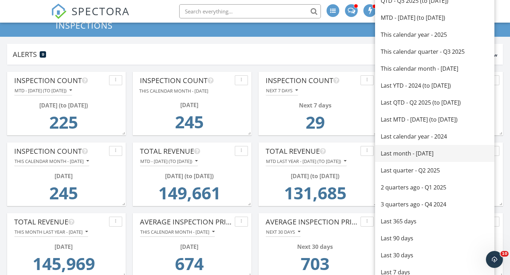
scroll to position [39, 0]
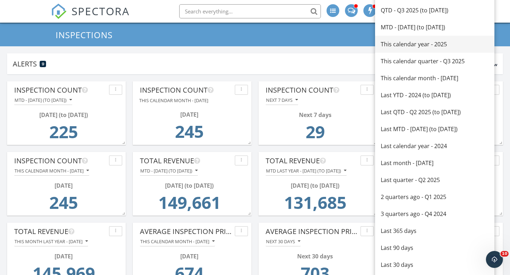
click at [410, 47] on div "This calendar year - 2025" at bounding box center [435, 44] width 108 height 8
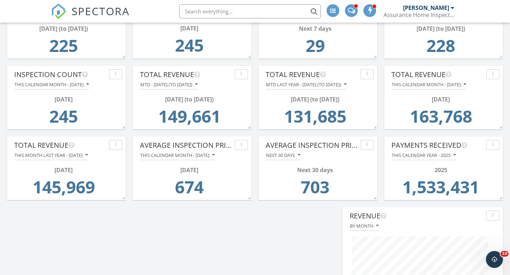
scroll to position [138, 0]
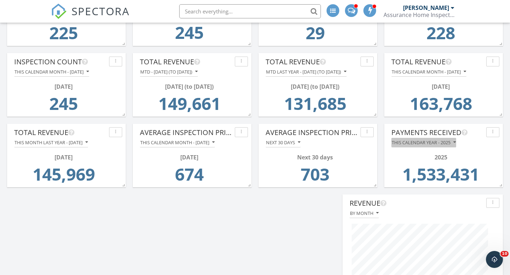
click at [455, 142] on icon "button" at bounding box center [454, 142] width 2 height 5
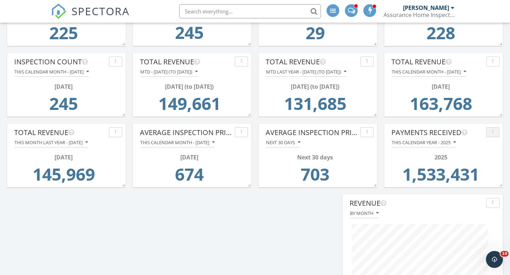
click at [492, 135] on icon "button" at bounding box center [492, 132] width 1 height 5
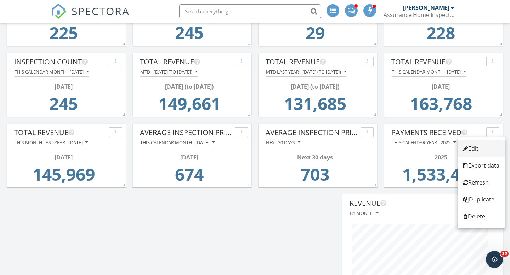
click at [475, 148] on div "Edit" at bounding box center [481, 148] width 36 height 8
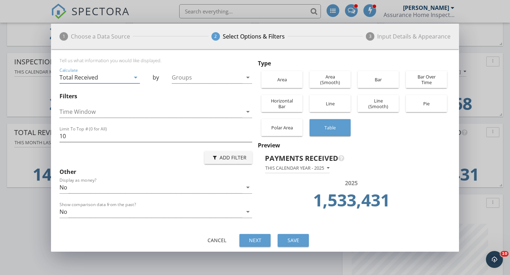
click at [109, 80] on div "Total Received" at bounding box center [94, 78] width 70 height 12
click at [100, 60] on div "Tell us what information you would like displayed." at bounding box center [155, 62] width 193 height 8
click at [220, 242] on div "Cancel" at bounding box center [217, 240] width 20 height 7
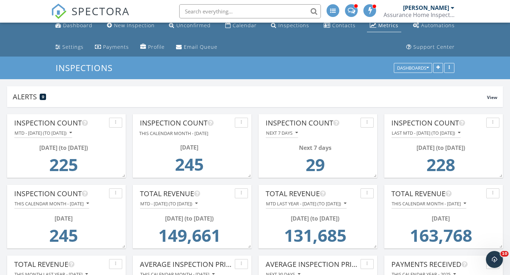
scroll to position [0, 0]
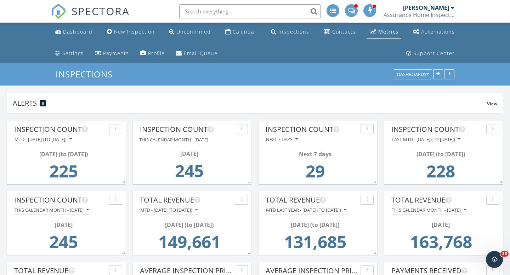
click at [114, 53] on div "Payments" at bounding box center [116, 53] width 26 height 7
